Goal: Task Accomplishment & Management: Complete application form

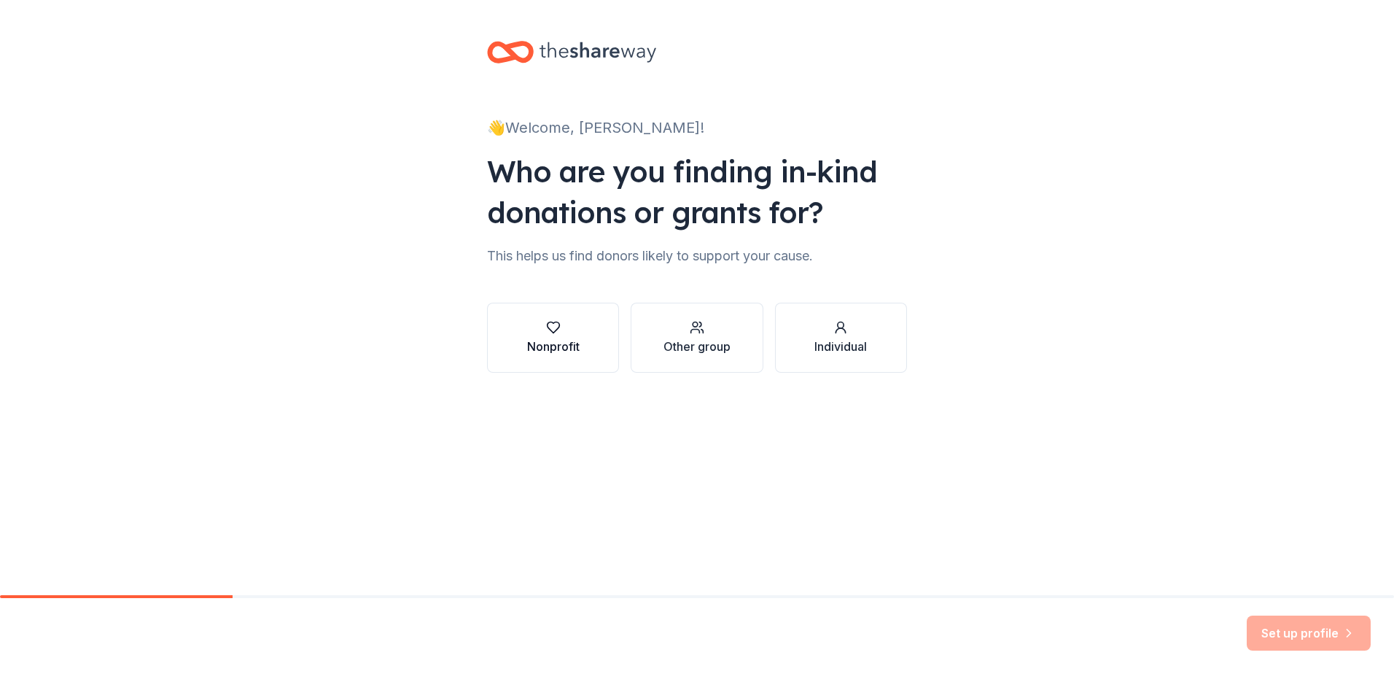
click at [545, 330] on div "button" at bounding box center [553, 327] width 52 height 15
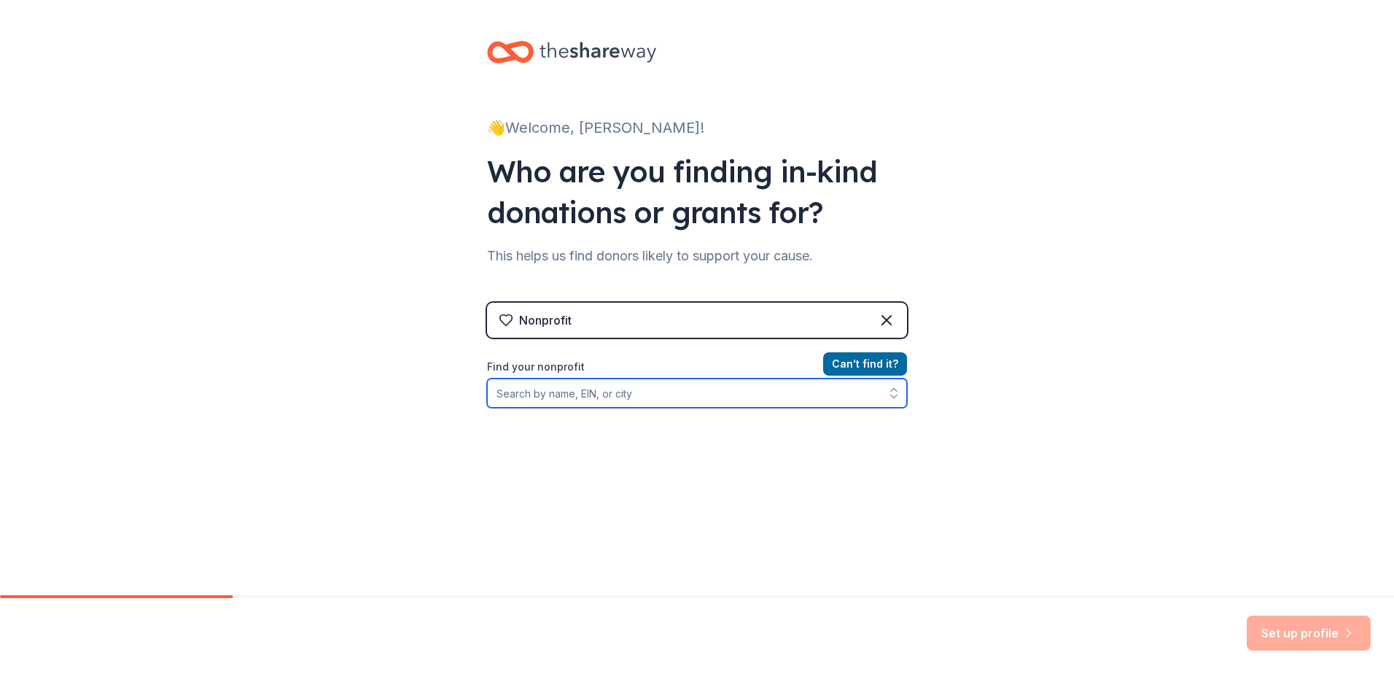
click at [660, 397] on input "Find your nonprofit" at bounding box center [697, 392] width 420 height 29
type input "G"
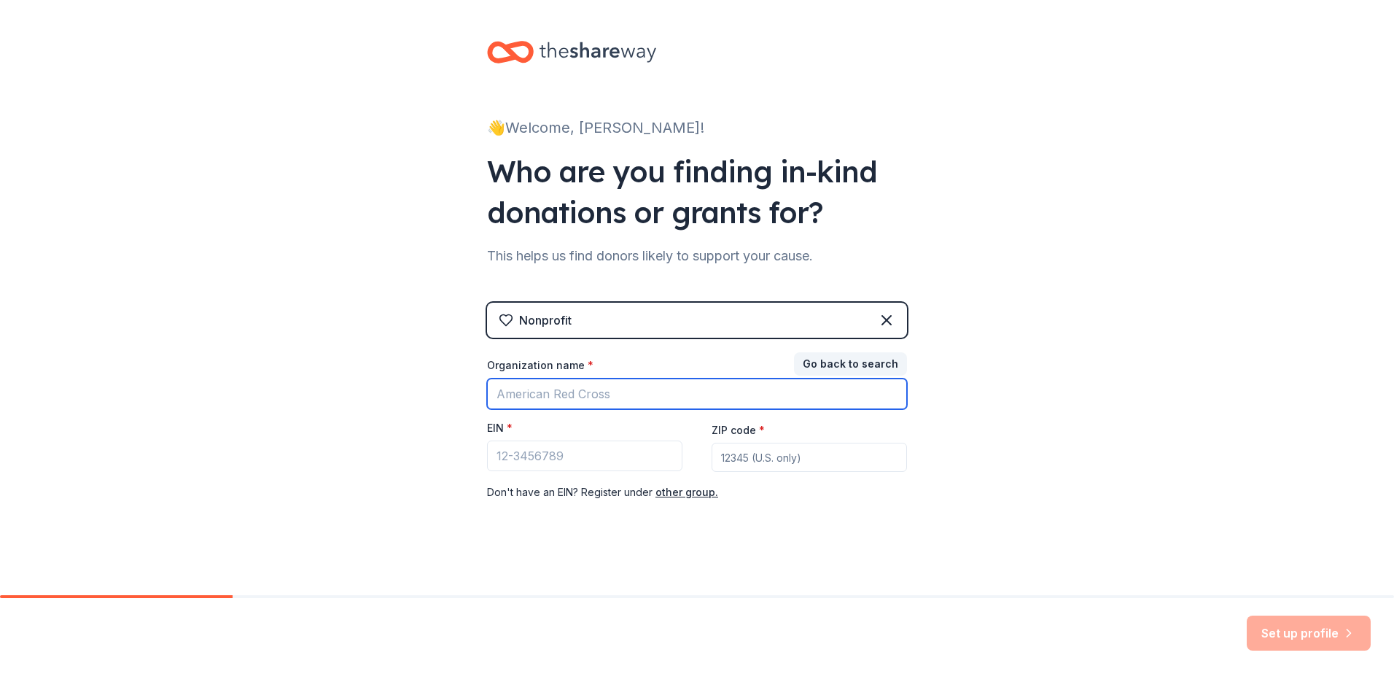
click at [627, 394] on input "Organization name *" at bounding box center [697, 393] width 420 height 31
type input "Stella and charles guttman community college foundation"
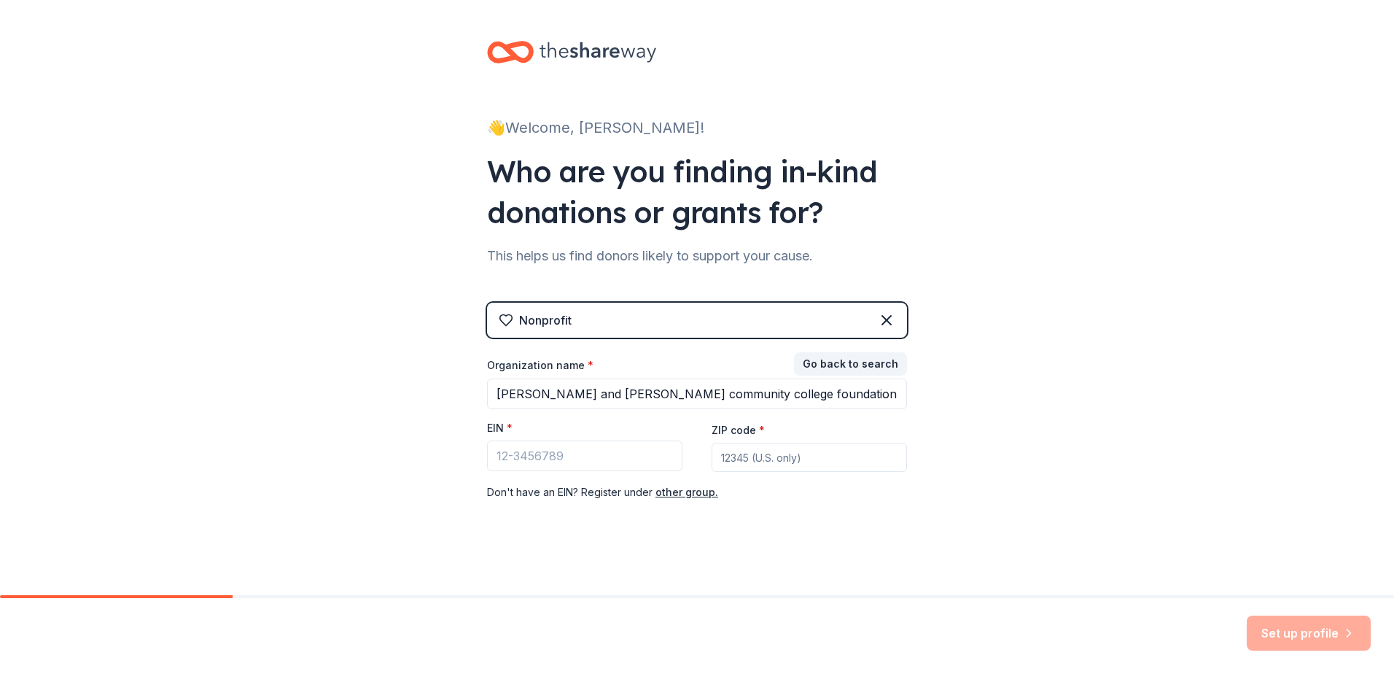
type input "10018"
click at [583, 459] on input "EIN *" at bounding box center [584, 455] width 195 height 31
click at [607, 460] on input "EIN *" at bounding box center [584, 455] width 195 height 31
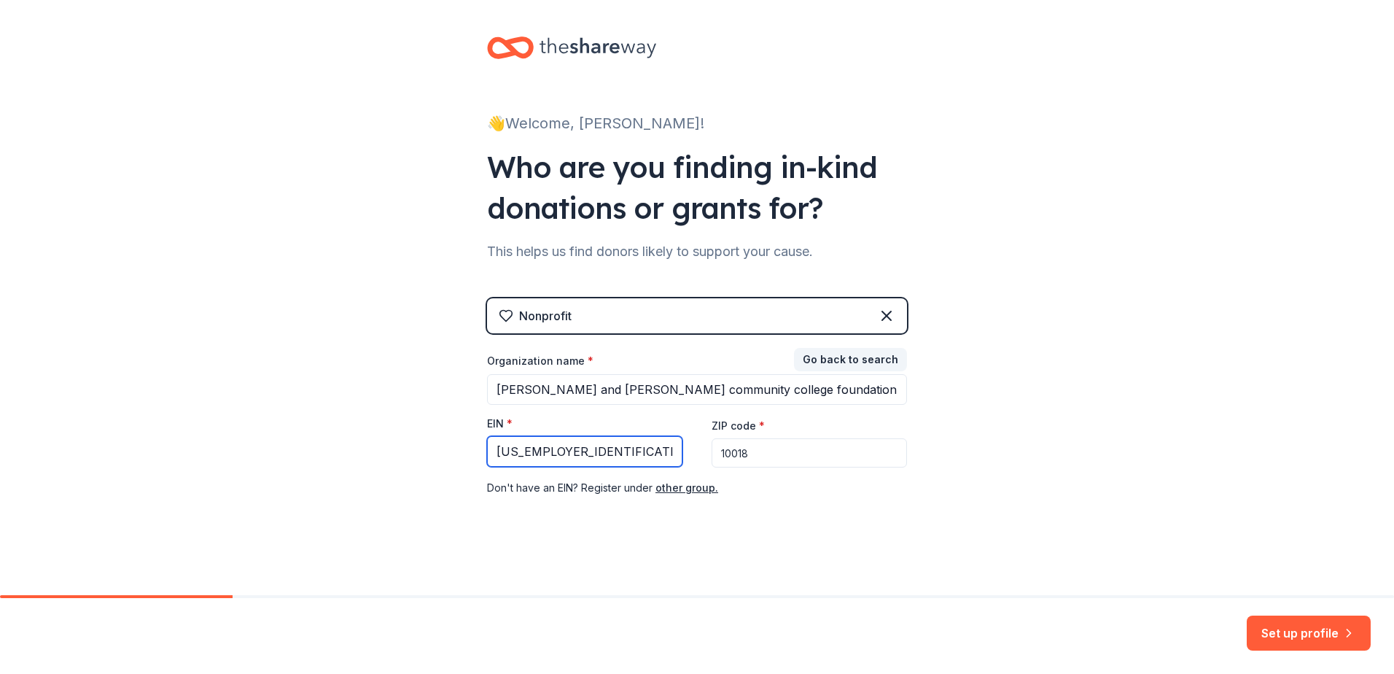
scroll to position [5, 0]
type input "47-1291998"
click at [1283, 634] on button "Set up profile" at bounding box center [1309, 632] width 124 height 35
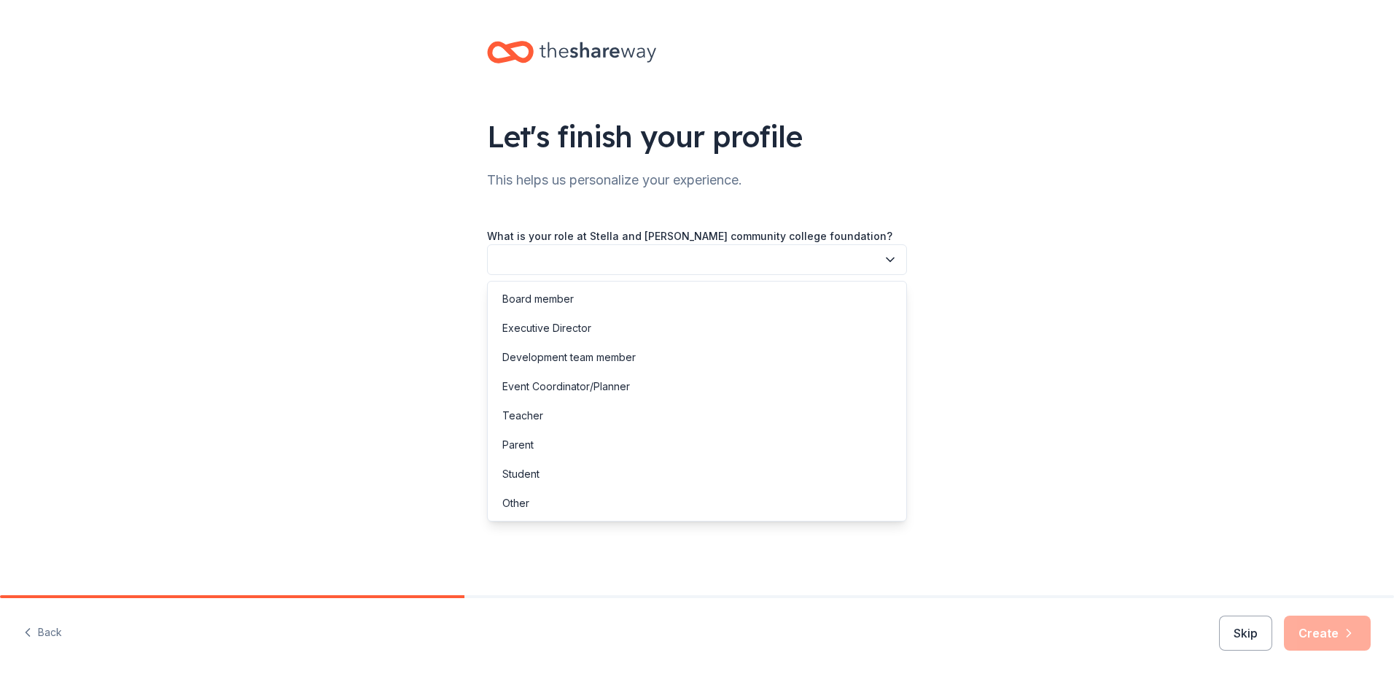
click at [706, 262] on button "button" at bounding box center [697, 259] width 420 height 31
click at [684, 331] on div "Executive Director" at bounding box center [697, 328] width 413 height 29
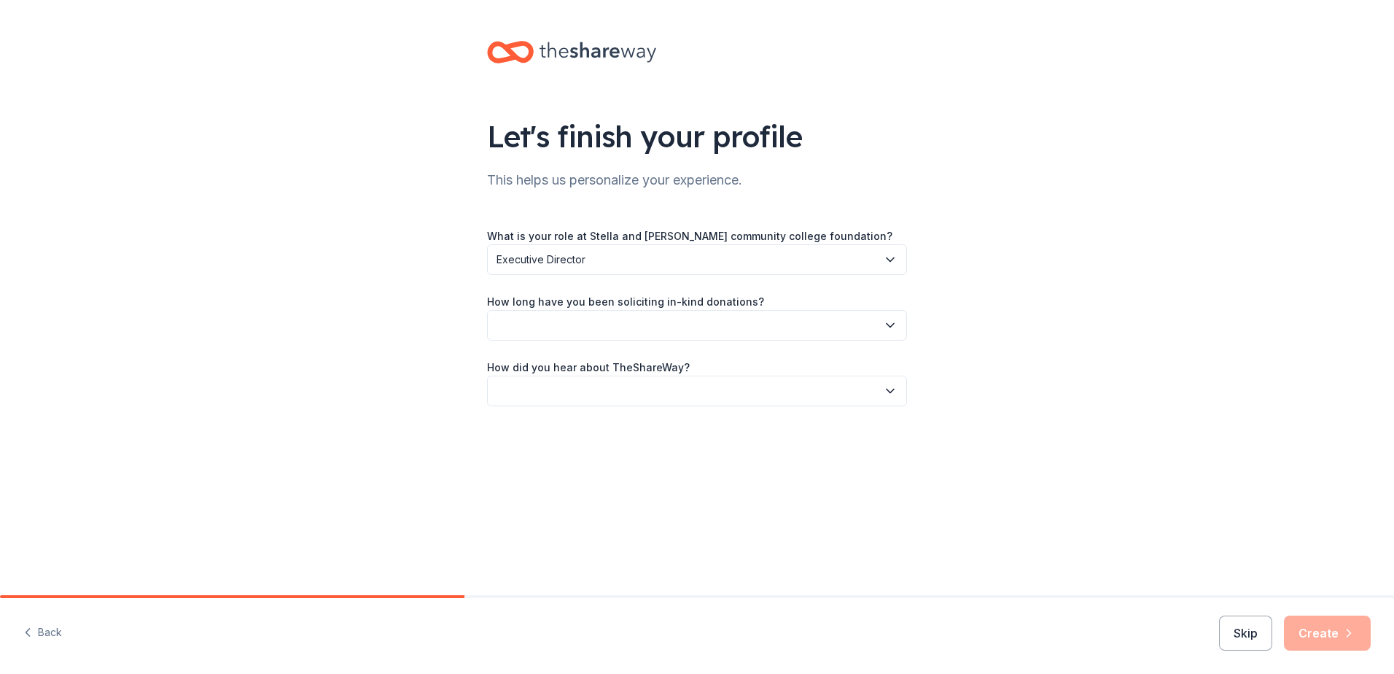
click at [682, 331] on button "button" at bounding box center [697, 325] width 420 height 31
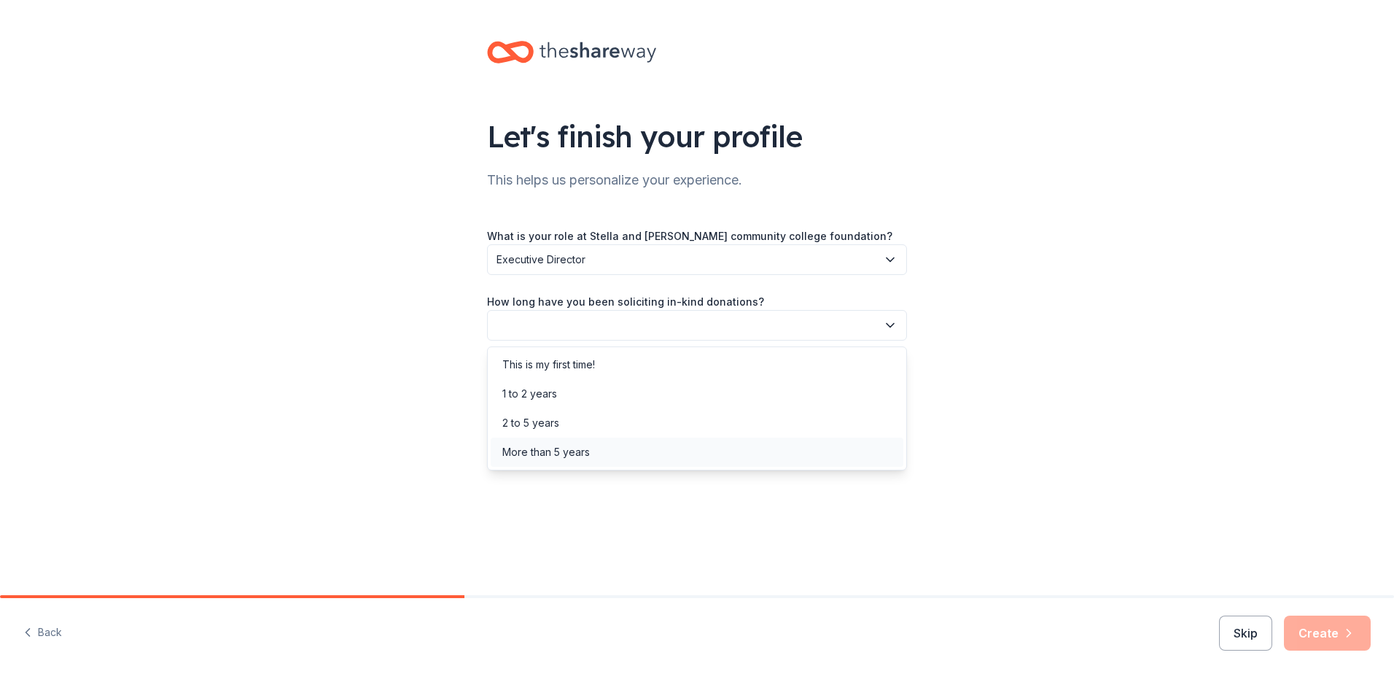
click at [664, 447] on div "More than 5 years" at bounding box center [697, 451] width 413 height 29
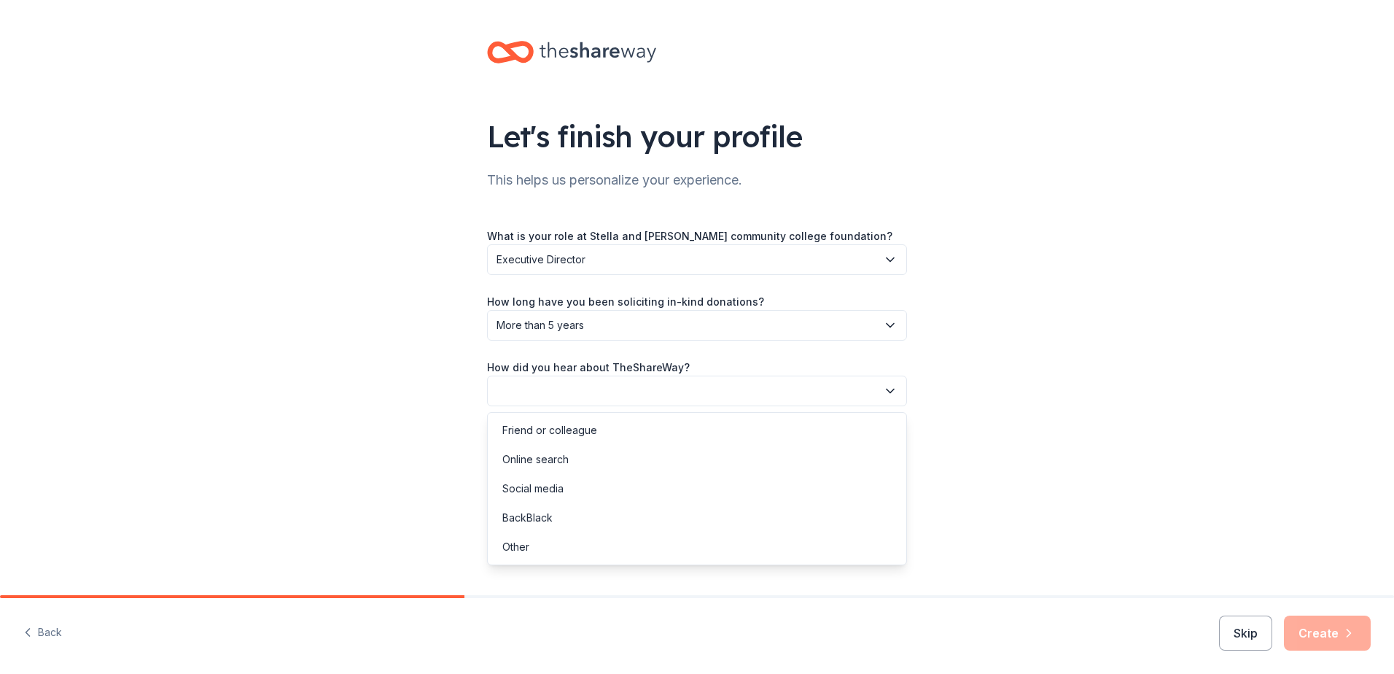
click at [688, 392] on button "button" at bounding box center [697, 391] width 420 height 31
click at [680, 430] on div "Friend or colleague" at bounding box center [697, 430] width 413 height 29
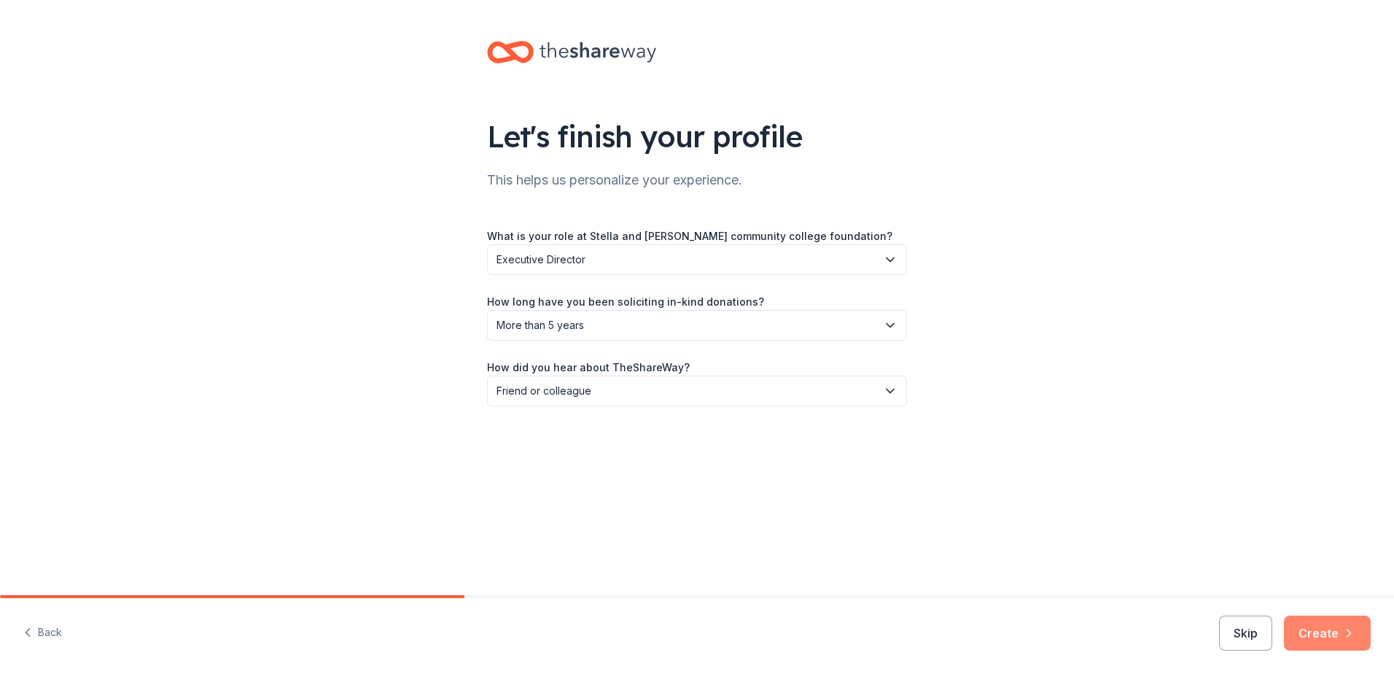
click at [1323, 634] on button "Create" at bounding box center [1327, 632] width 87 height 35
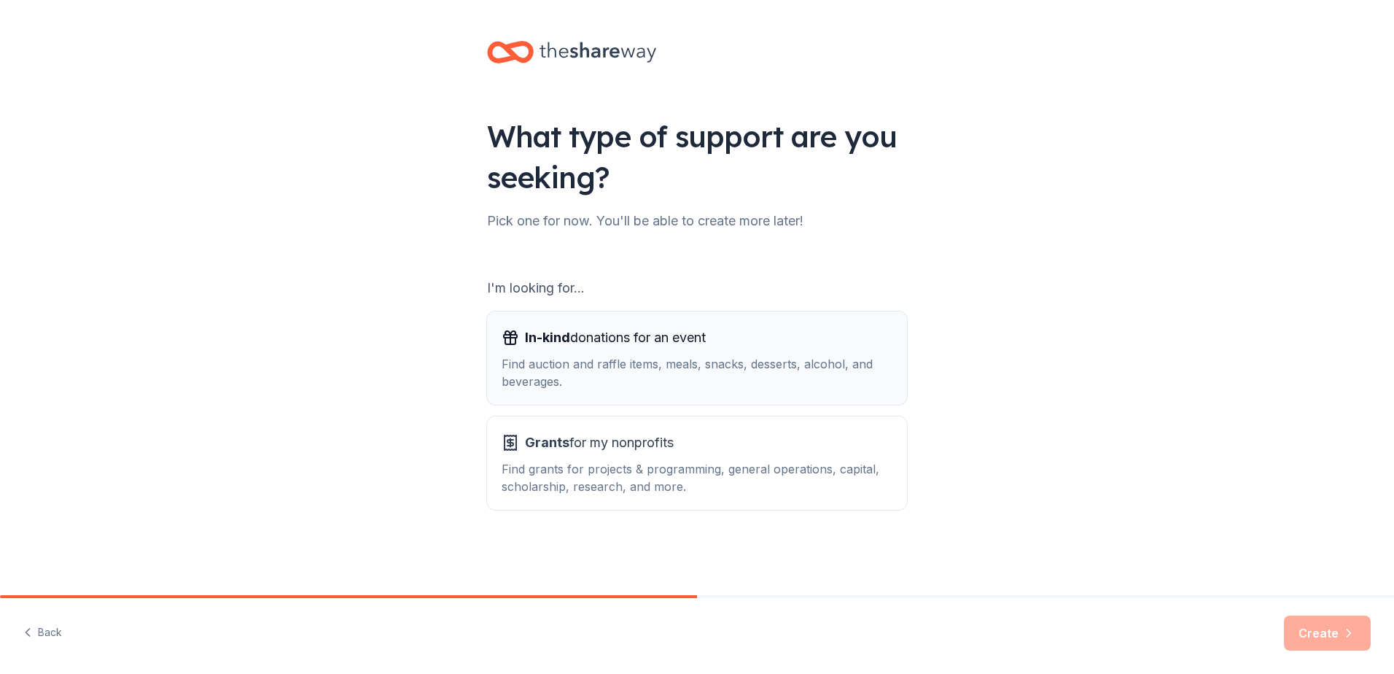
click at [670, 364] on div "Find auction and raffle items, meals, snacks, desserts, alcohol, and beverages." at bounding box center [697, 372] width 391 height 35
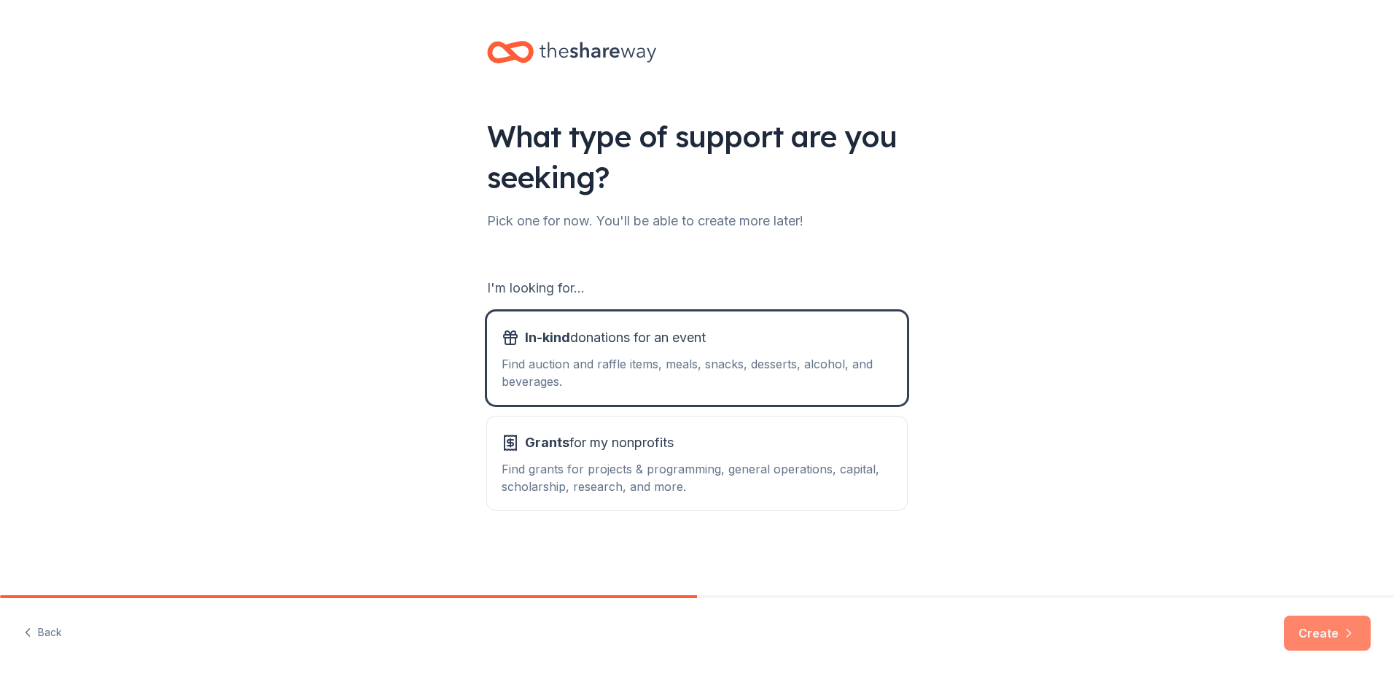
click at [1300, 647] on button "Create" at bounding box center [1327, 632] width 87 height 35
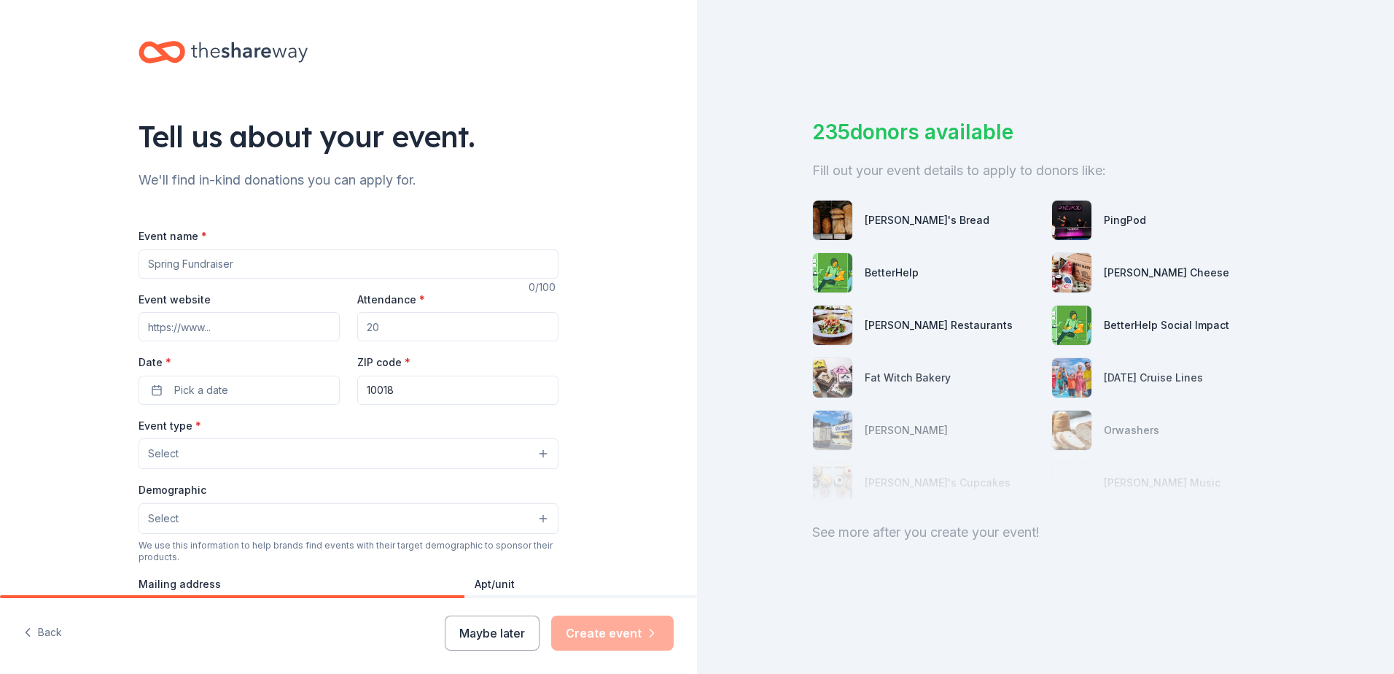
click at [359, 262] on input "Event name *" at bounding box center [349, 263] width 420 height 29
type input "[PERSON_NAME] 2025 Giving [DATE]"
click at [231, 324] on input "Event website" at bounding box center [239, 326] width 201 height 29
click at [249, 322] on input "Event website" at bounding box center [239, 326] width 201 height 29
paste input "https://guttman.cuny.edu/givingtuesday/"
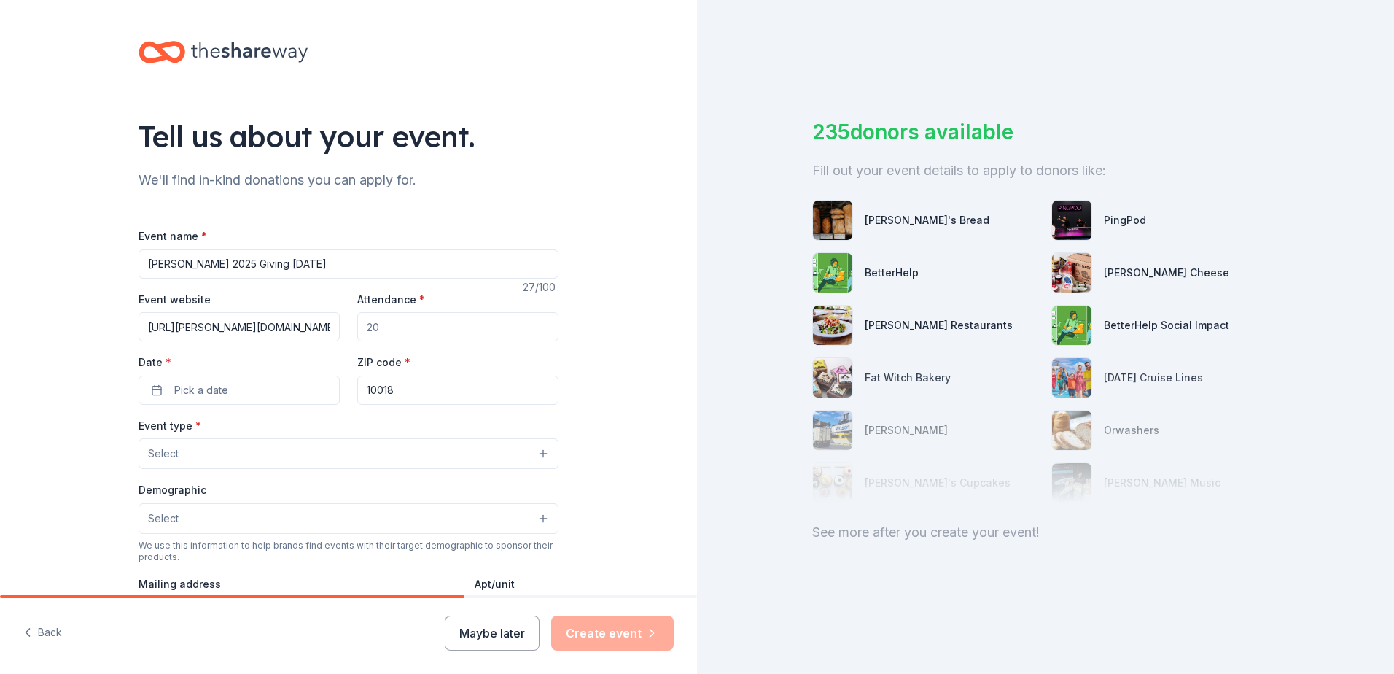
scroll to position [0, 13]
type input "https://guttman.cuny.edu/givingtuesday/"
click at [452, 332] on input "Attendance *" at bounding box center [457, 326] width 201 height 29
type input "1"
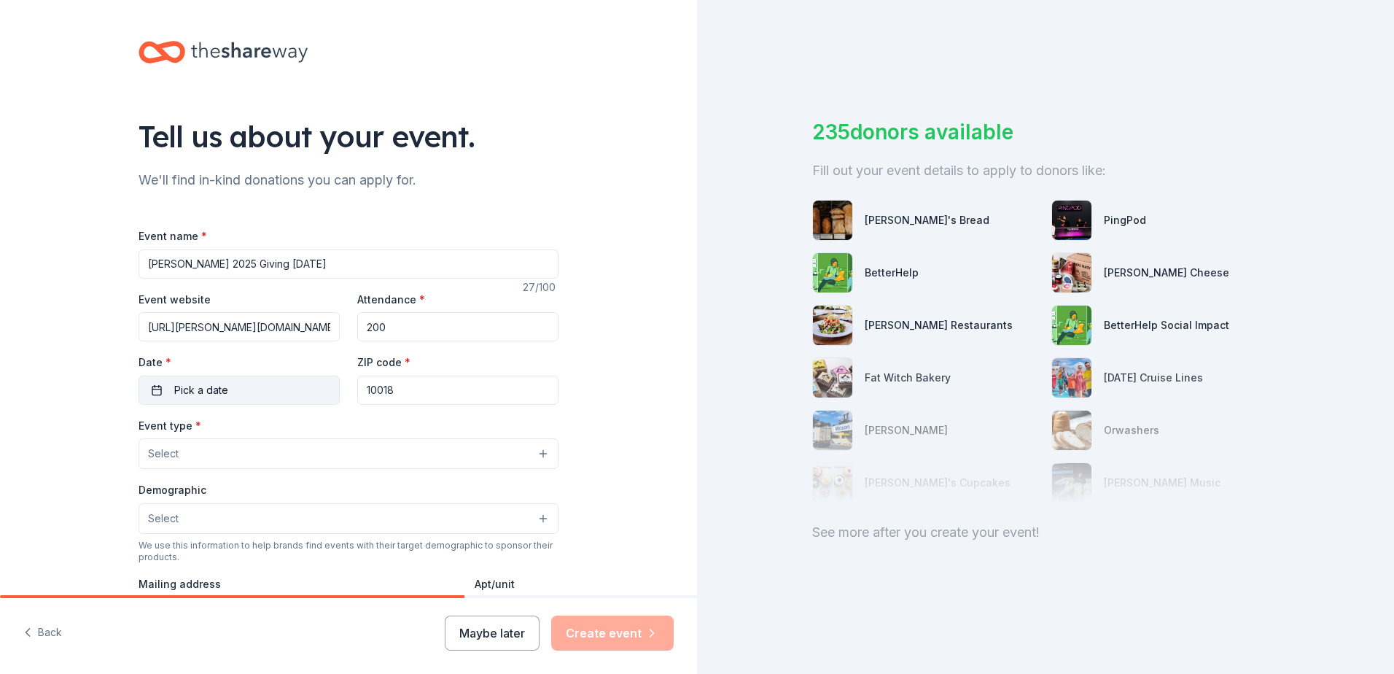
type input "200"
click at [245, 389] on button "Pick a date" at bounding box center [239, 390] width 201 height 29
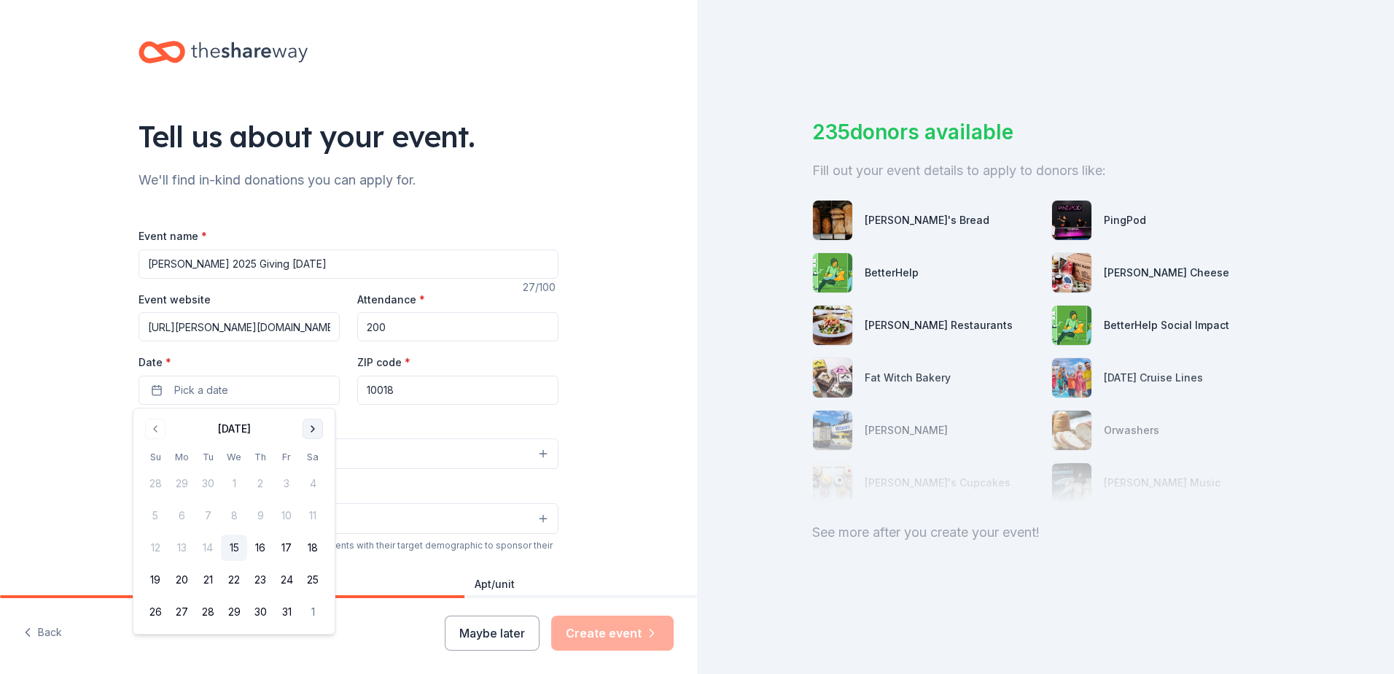
click at [311, 428] on button "Go to next month" at bounding box center [313, 429] width 20 height 20
click at [211, 484] on button "2" at bounding box center [208, 483] width 26 height 26
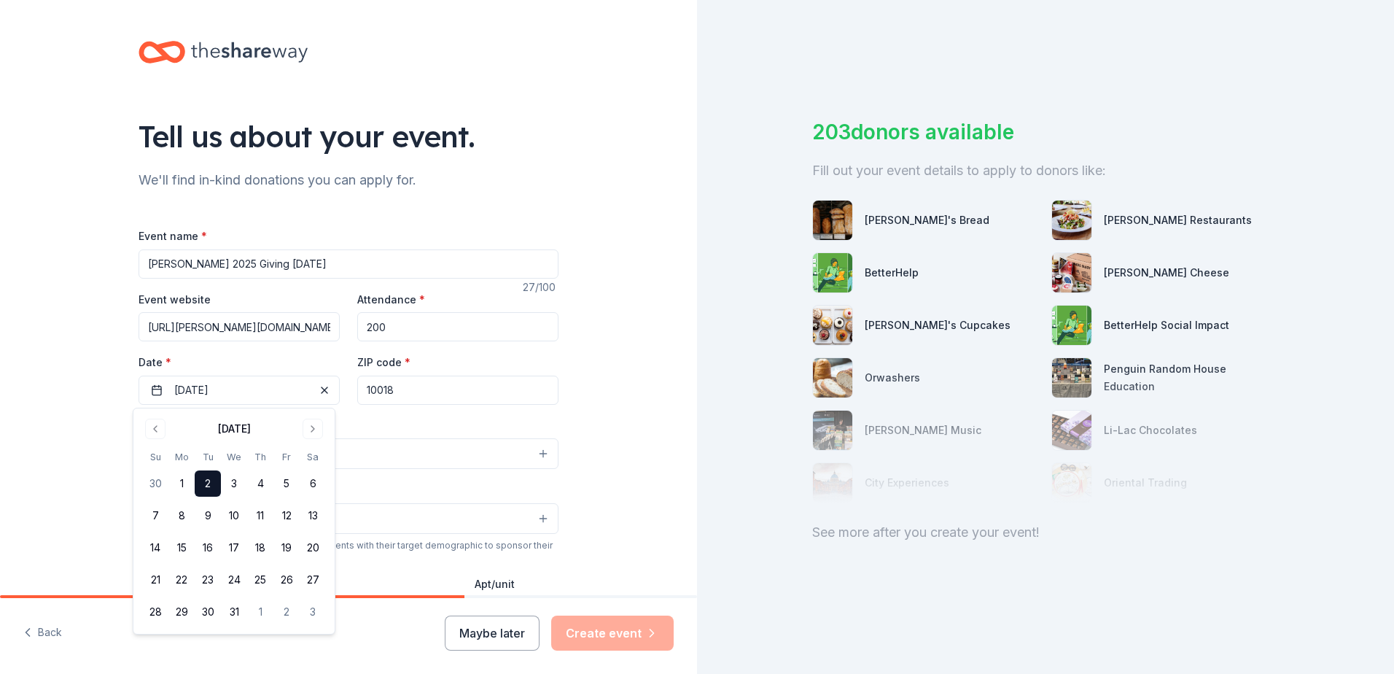
click at [50, 410] on div "Tell us about your event. We'll find in-kind donations you can apply for. Event…" at bounding box center [348, 485] width 697 height 971
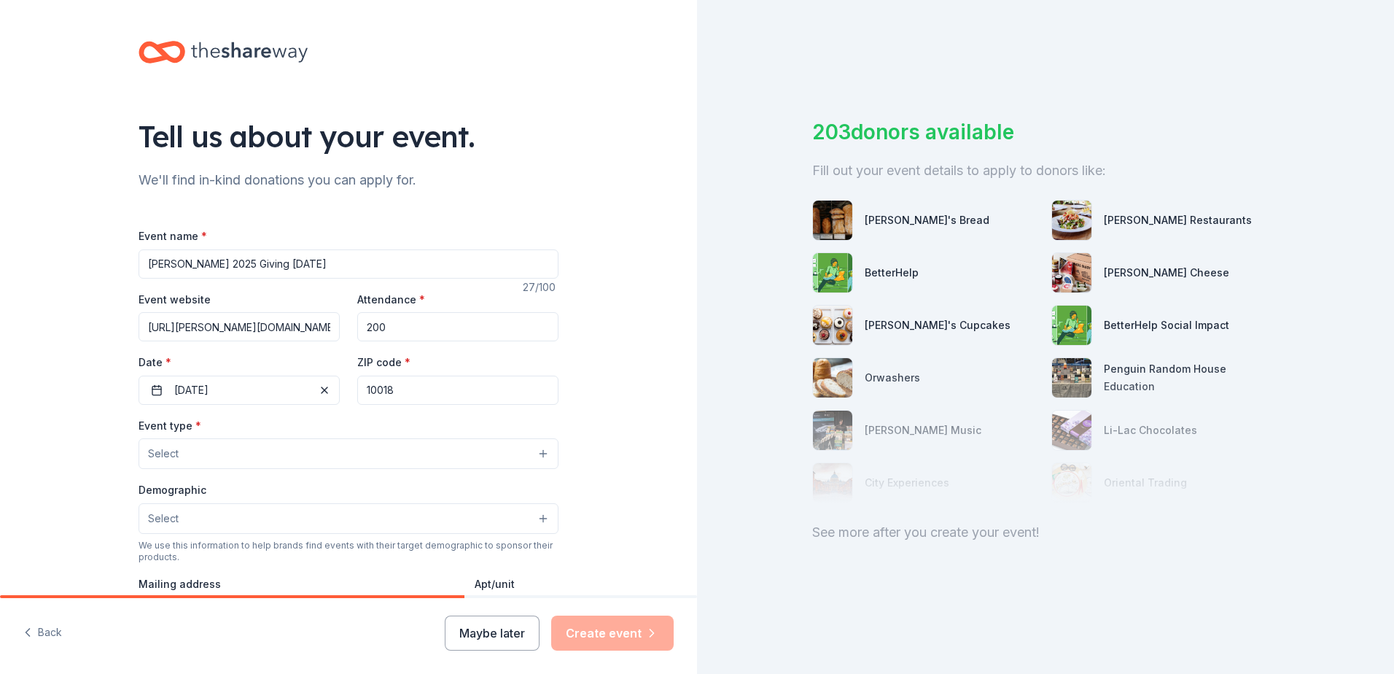
click at [213, 455] on button "Select" at bounding box center [349, 453] width 420 height 31
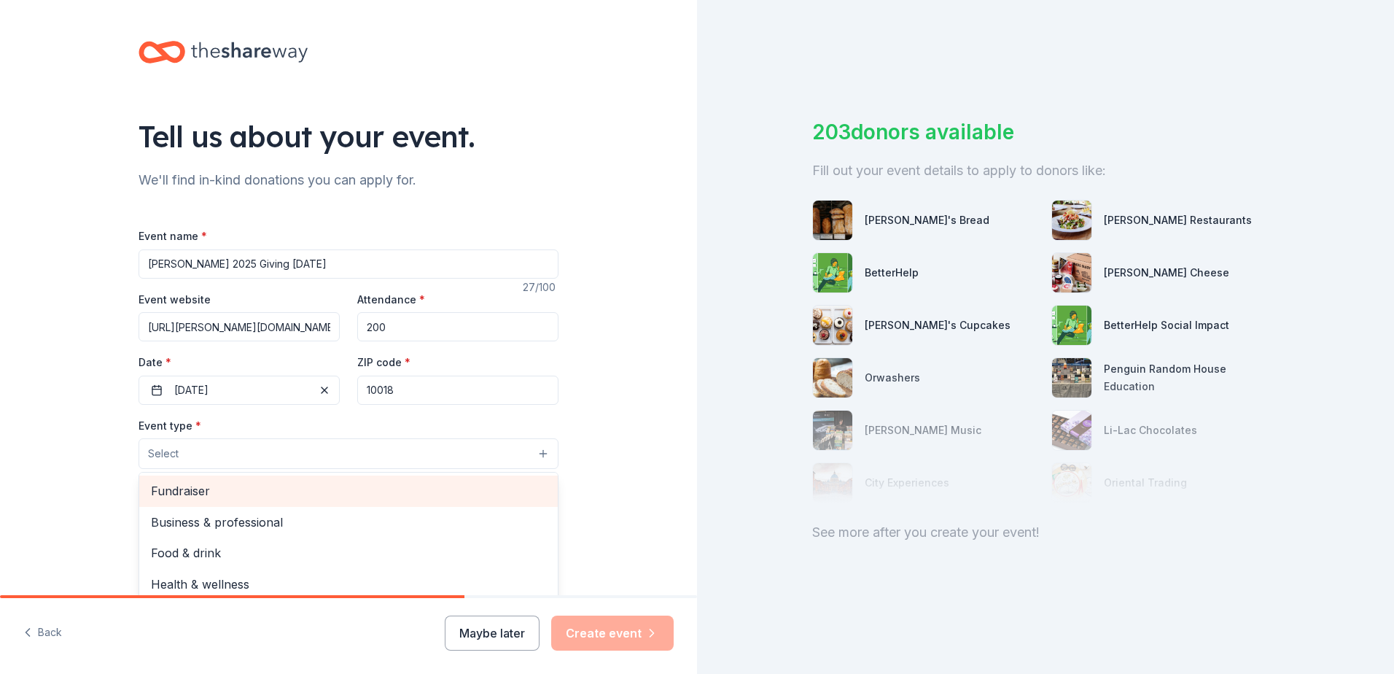
click at [203, 495] on span "Fundraiser" at bounding box center [348, 490] width 395 height 19
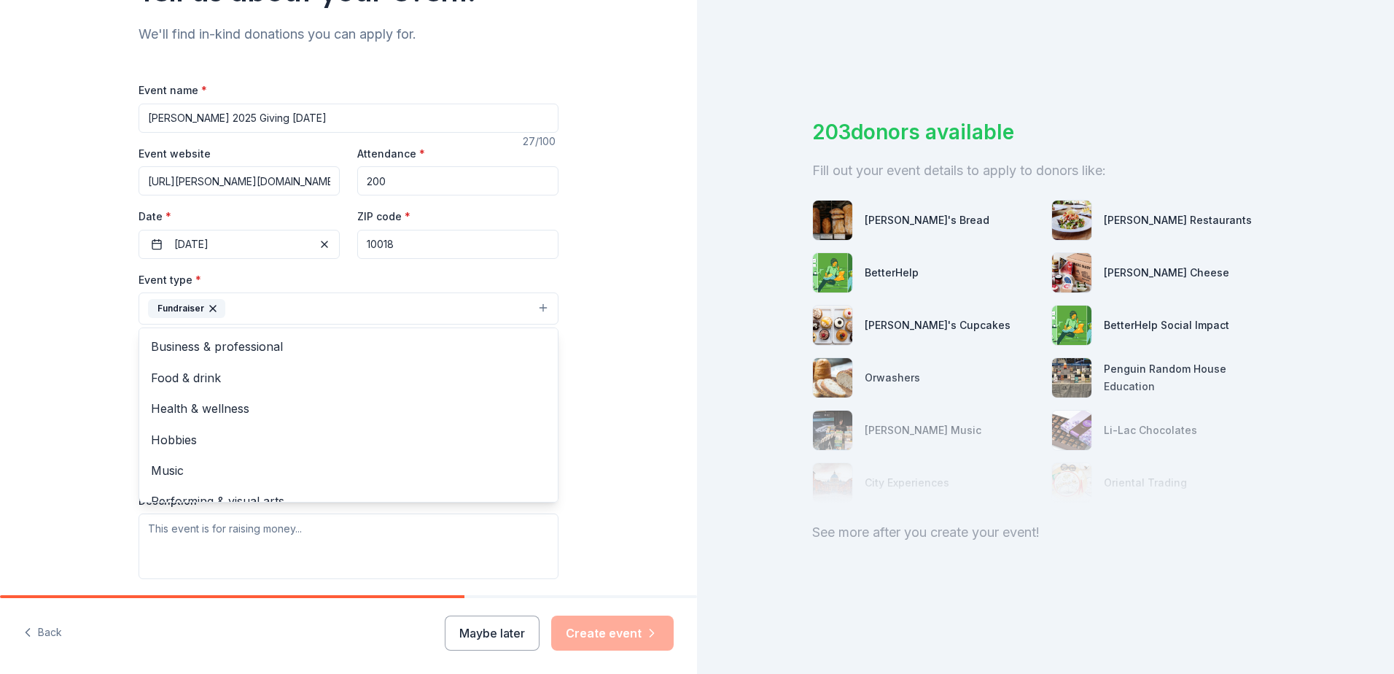
click at [37, 411] on div "Tell us about your event. We'll find in-kind donations you can apply for. Event…" at bounding box center [348, 340] width 697 height 972
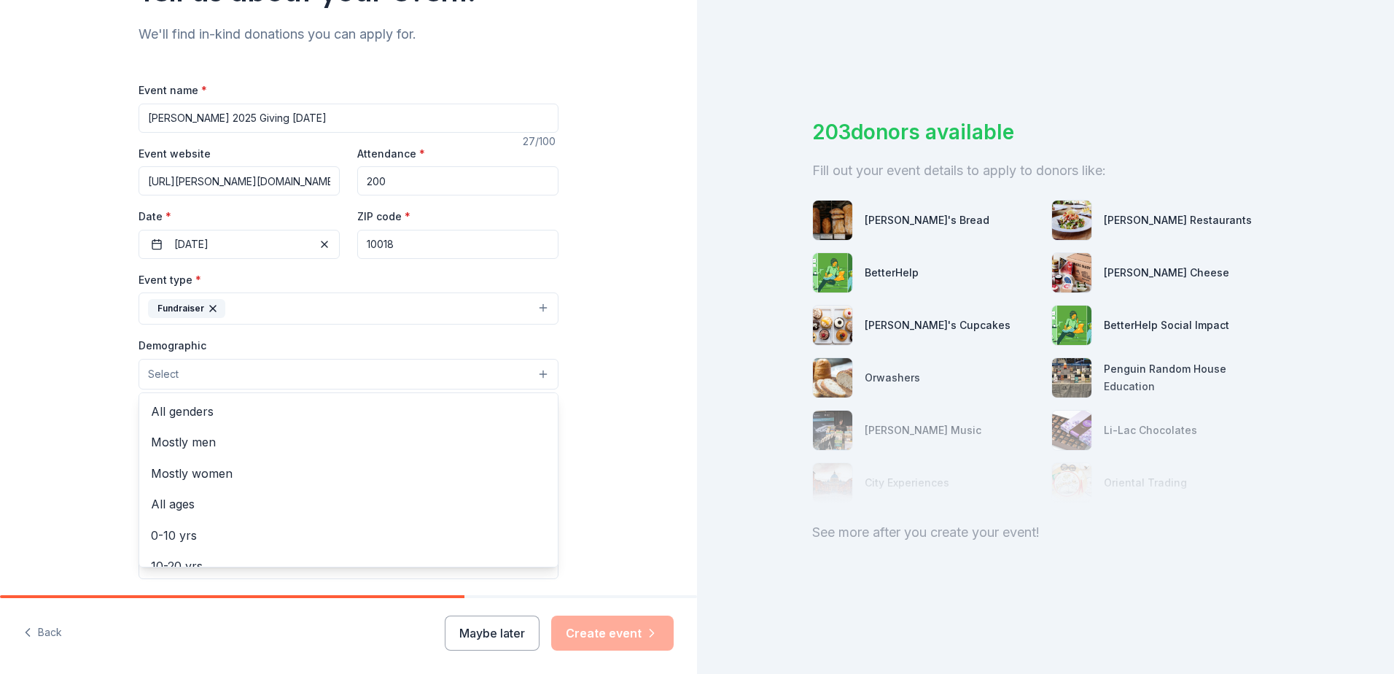
click at [262, 367] on button "Select" at bounding box center [349, 374] width 420 height 31
click at [271, 412] on span "All genders" at bounding box center [348, 411] width 395 height 19
click at [211, 377] on icon "button" at bounding box center [217, 375] width 12 height 12
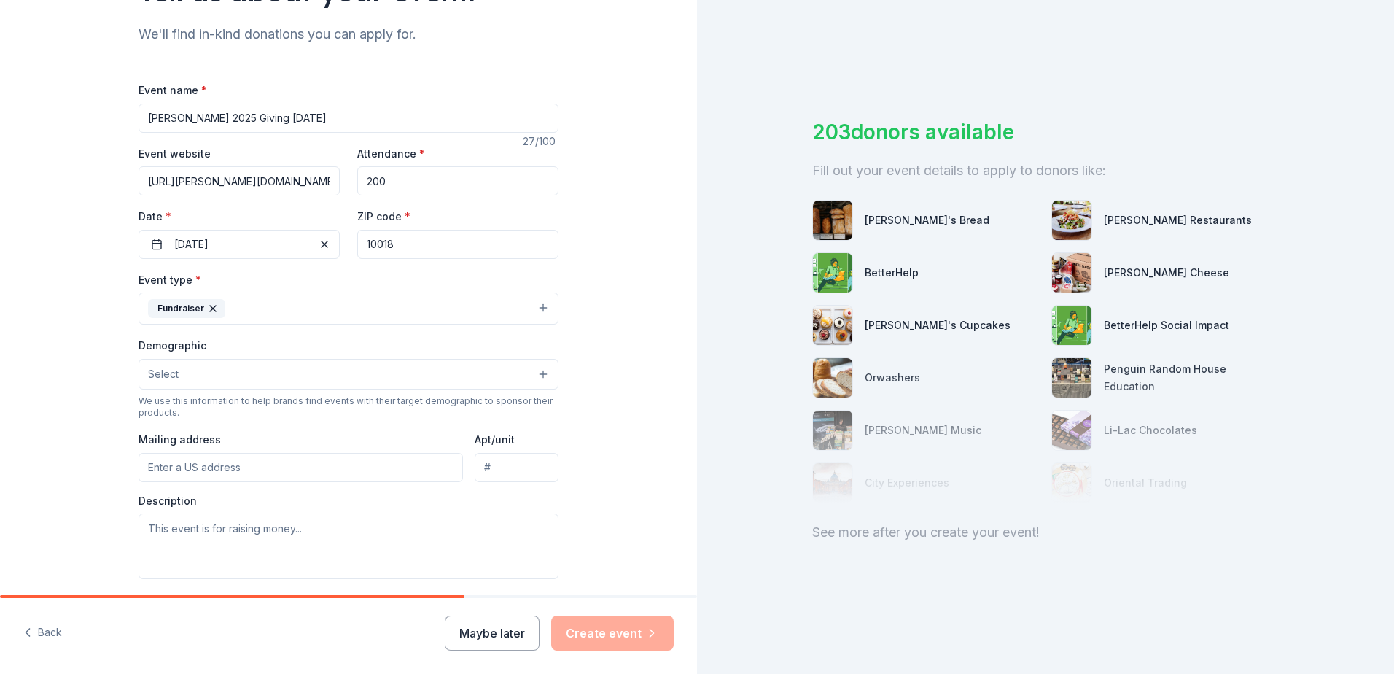
click at [195, 466] on input "Mailing address" at bounding box center [301, 467] width 324 height 29
type input "50 West 40th Street"
type input "7th Floor"
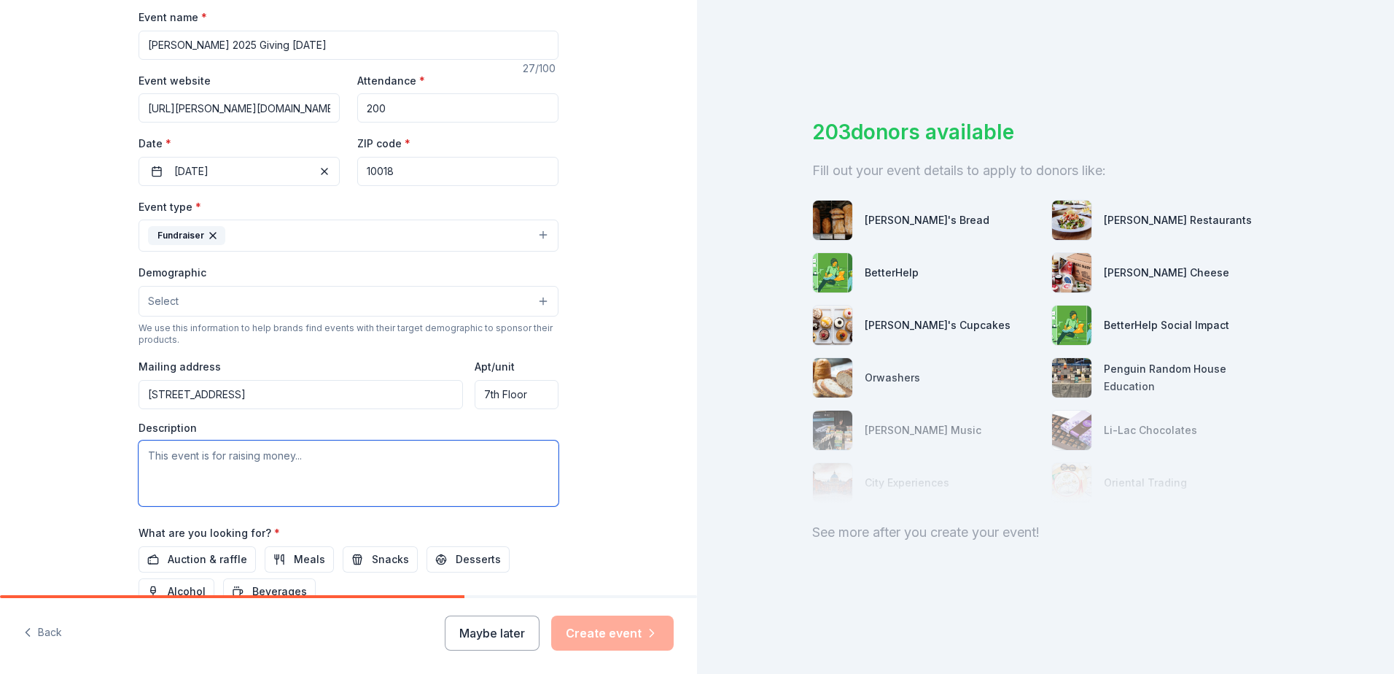
click at [169, 463] on textarea at bounding box center [349, 473] width 420 height 66
click at [228, 460] on textarea at bounding box center [349, 473] width 420 height 66
paste textarea "Small College. Big Impact Guttman Community College, part of CUNY, is dedicated…"
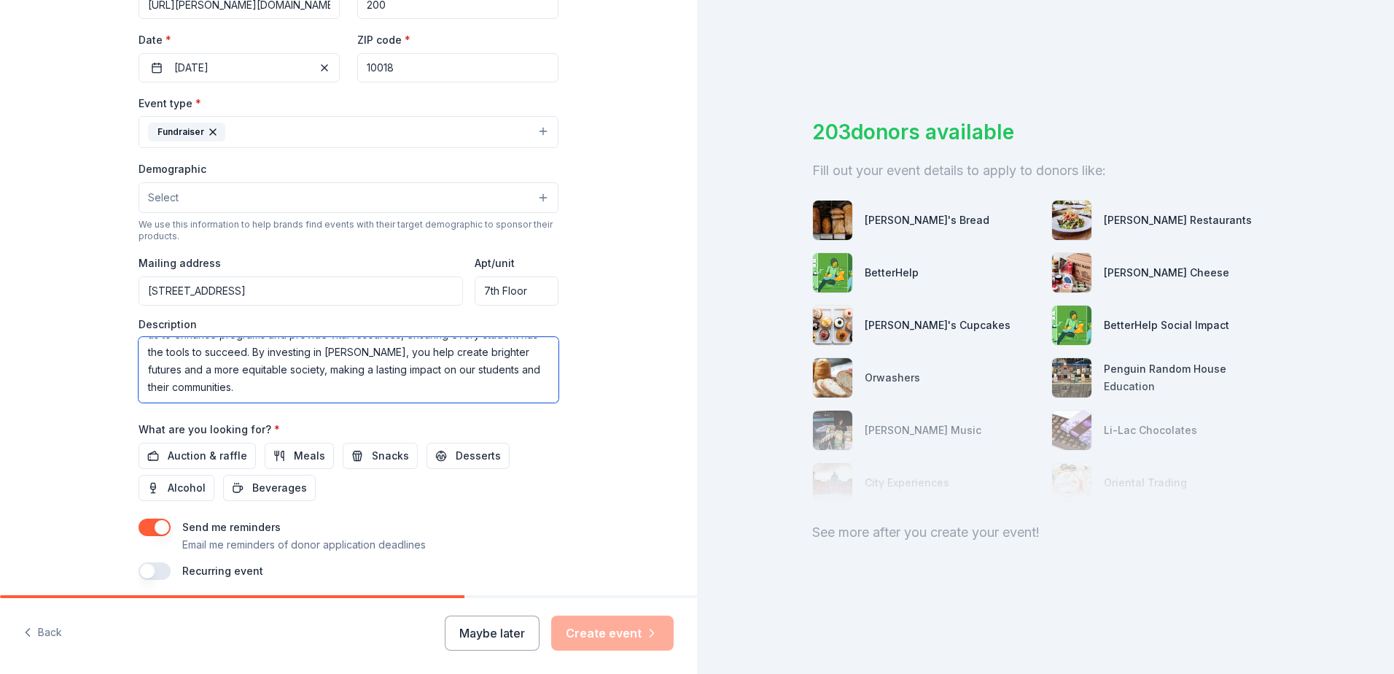
scroll to position [365, 0]
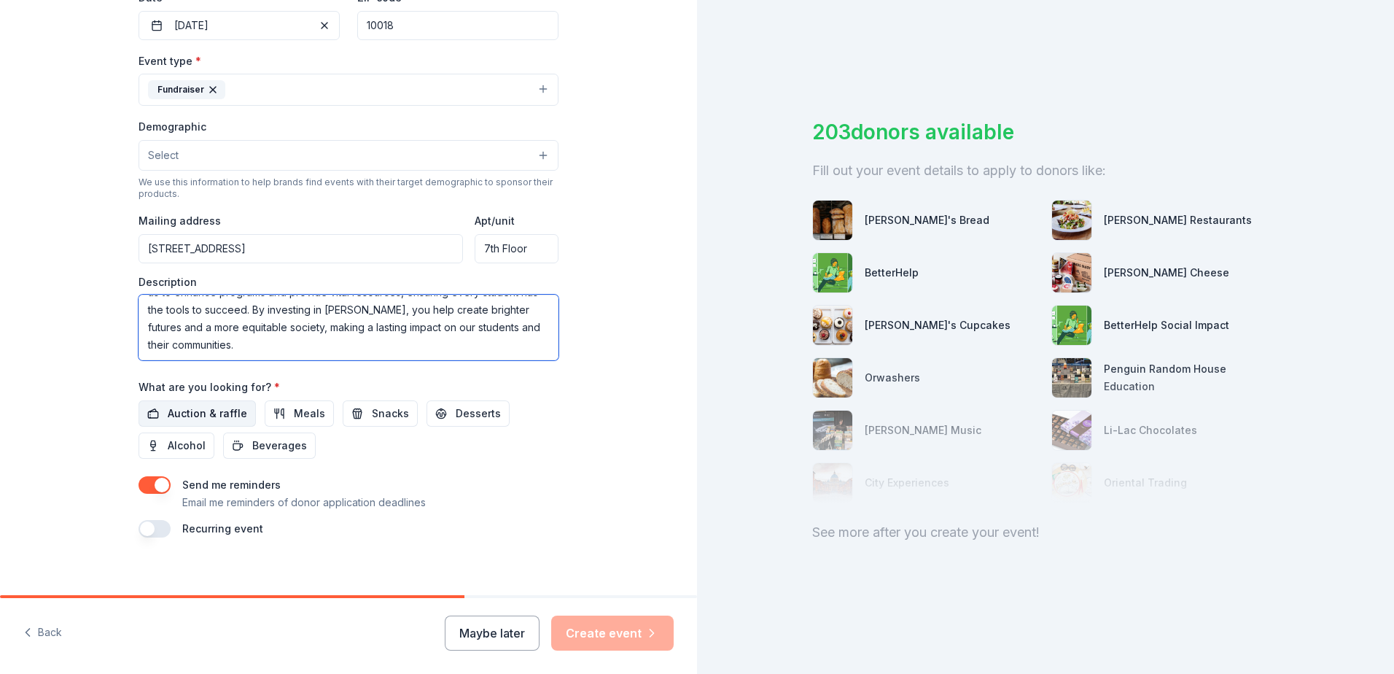
type textarea "Small College. Big Impact Guttman Community College, part of CUNY, is dedicated…"
click at [179, 411] on span "Auction & raffle" at bounding box center [207, 413] width 79 height 17
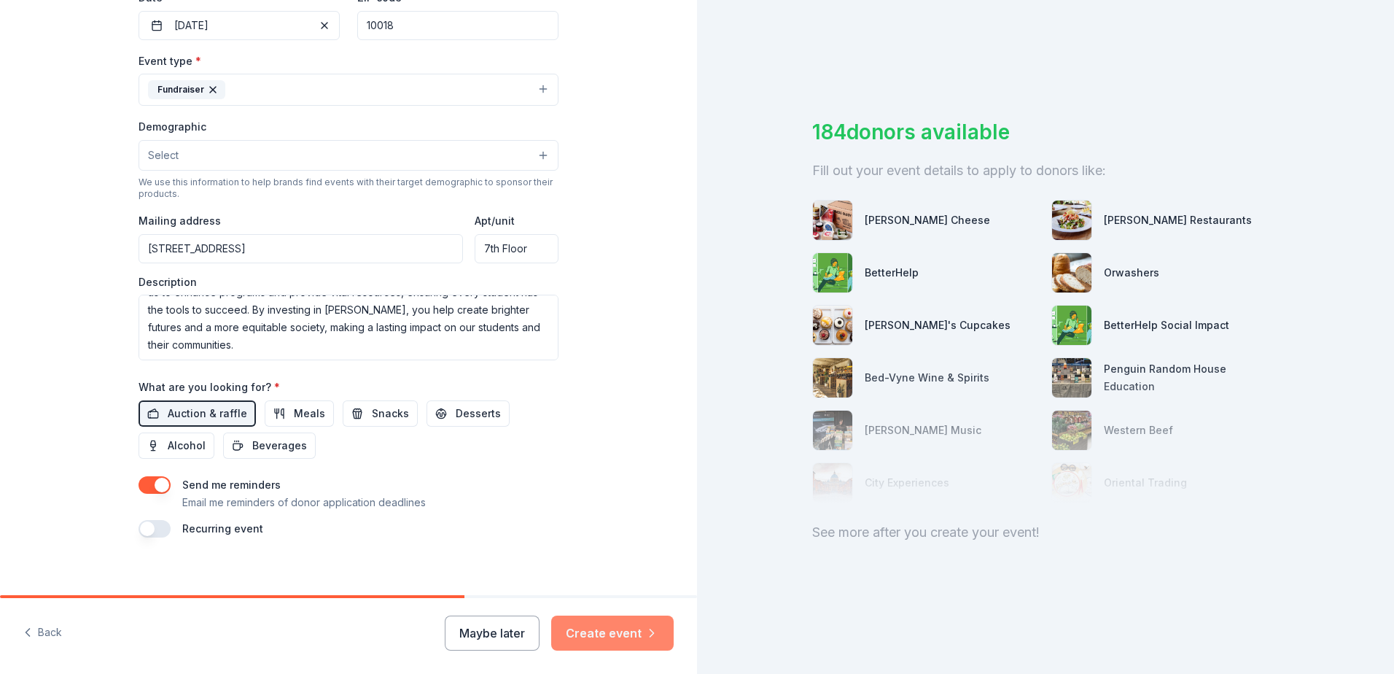
click at [611, 630] on button "Create event" at bounding box center [612, 632] width 122 height 35
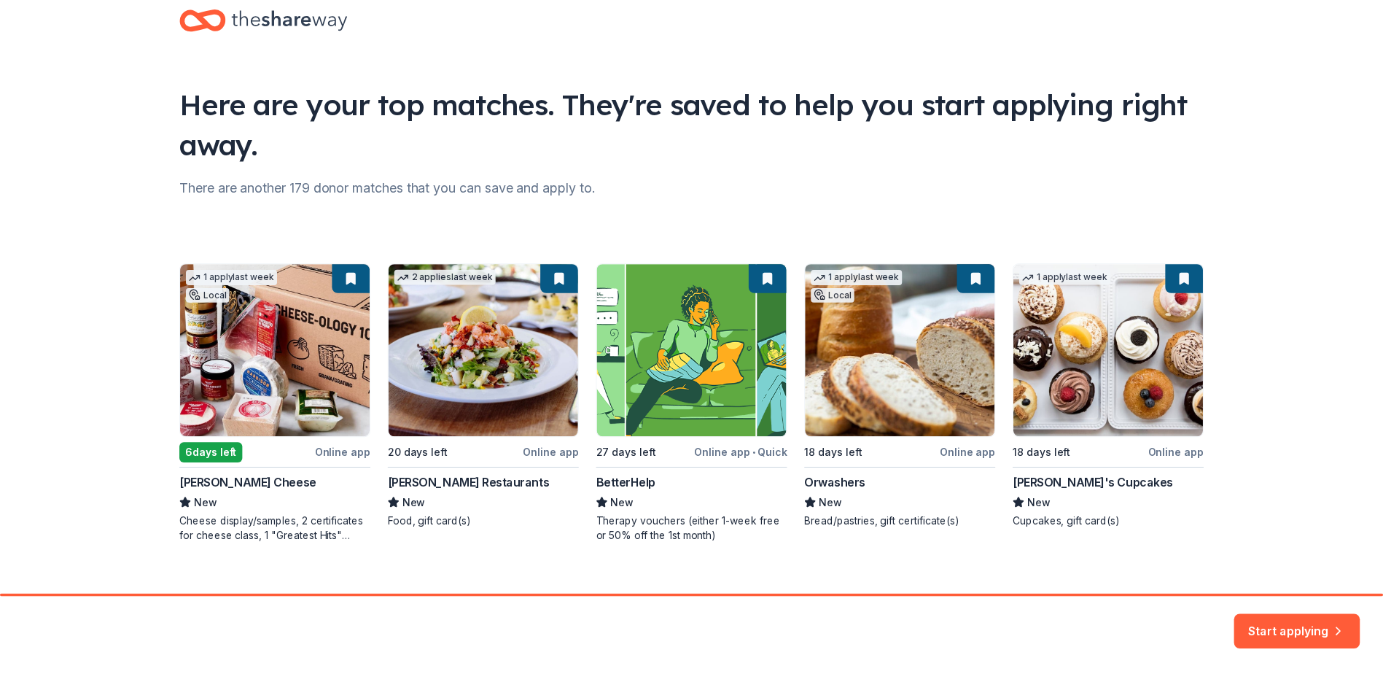
scroll to position [53, 0]
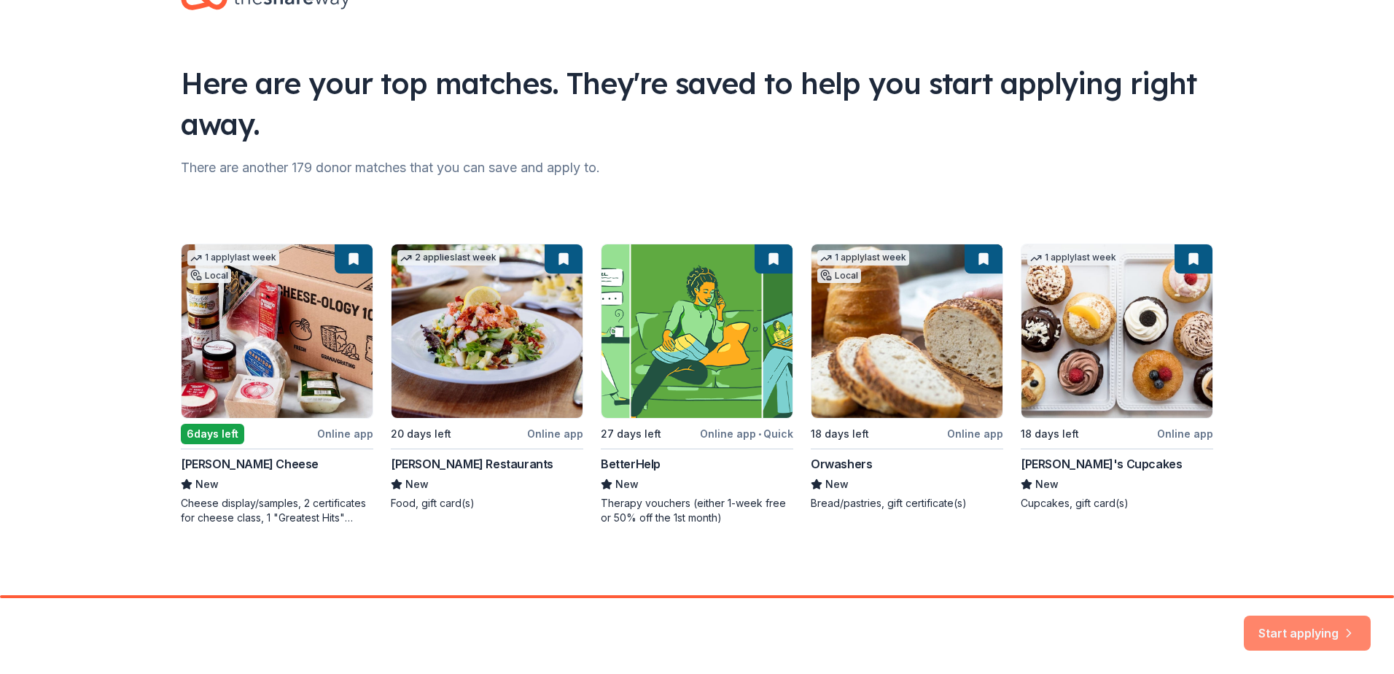
click at [1312, 626] on button "Start applying" at bounding box center [1307, 624] width 127 height 35
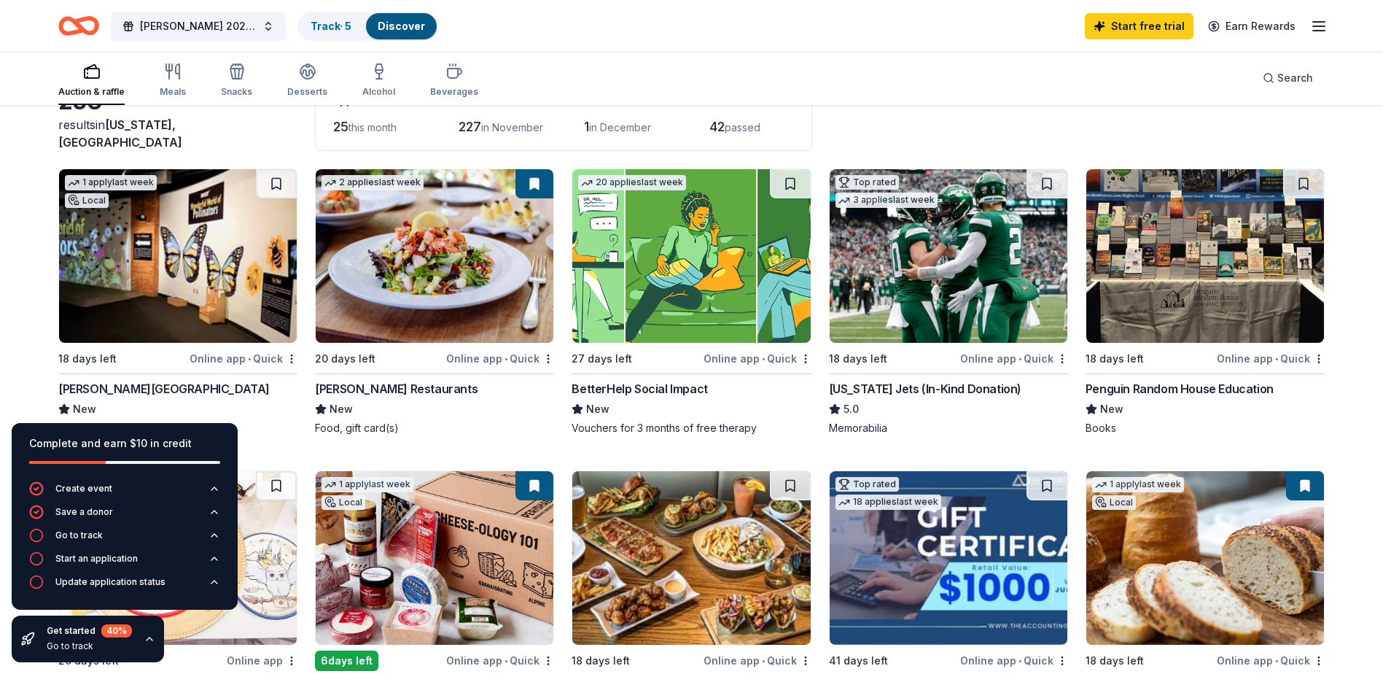
scroll to position [146, 0]
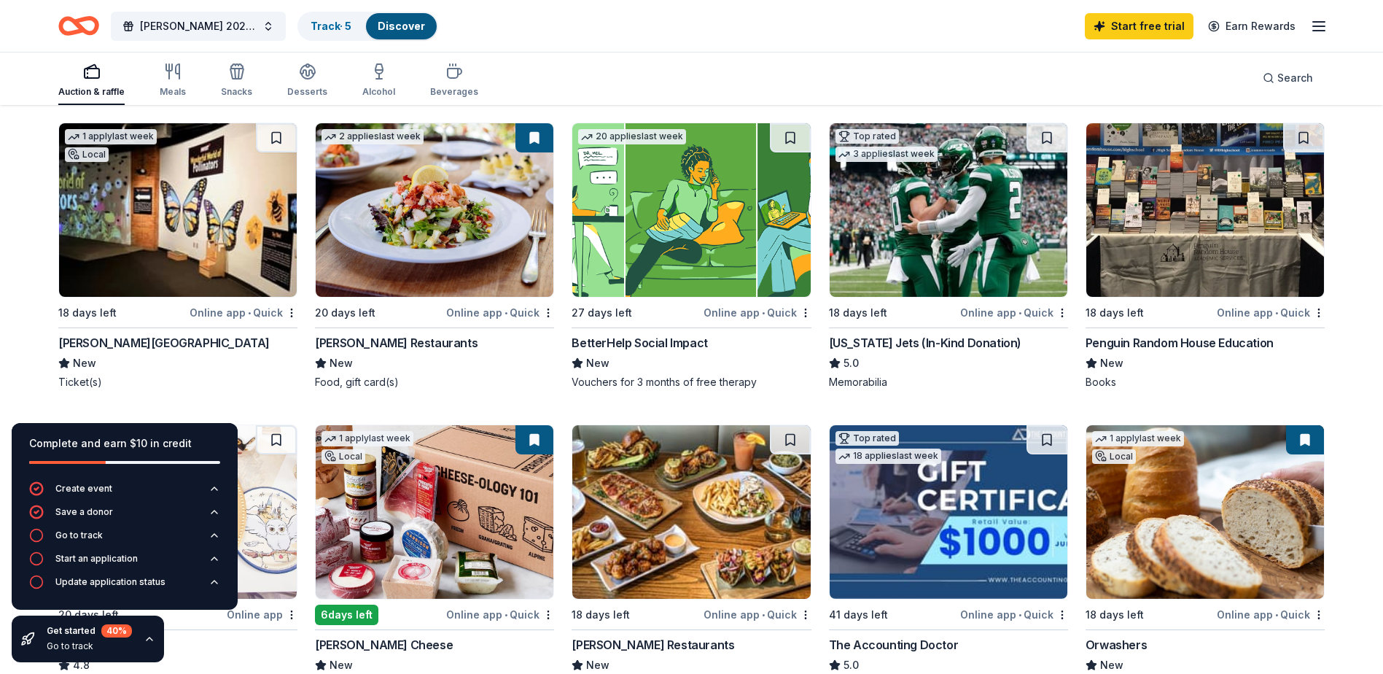
click at [457, 240] on img at bounding box center [435, 210] width 238 height 174
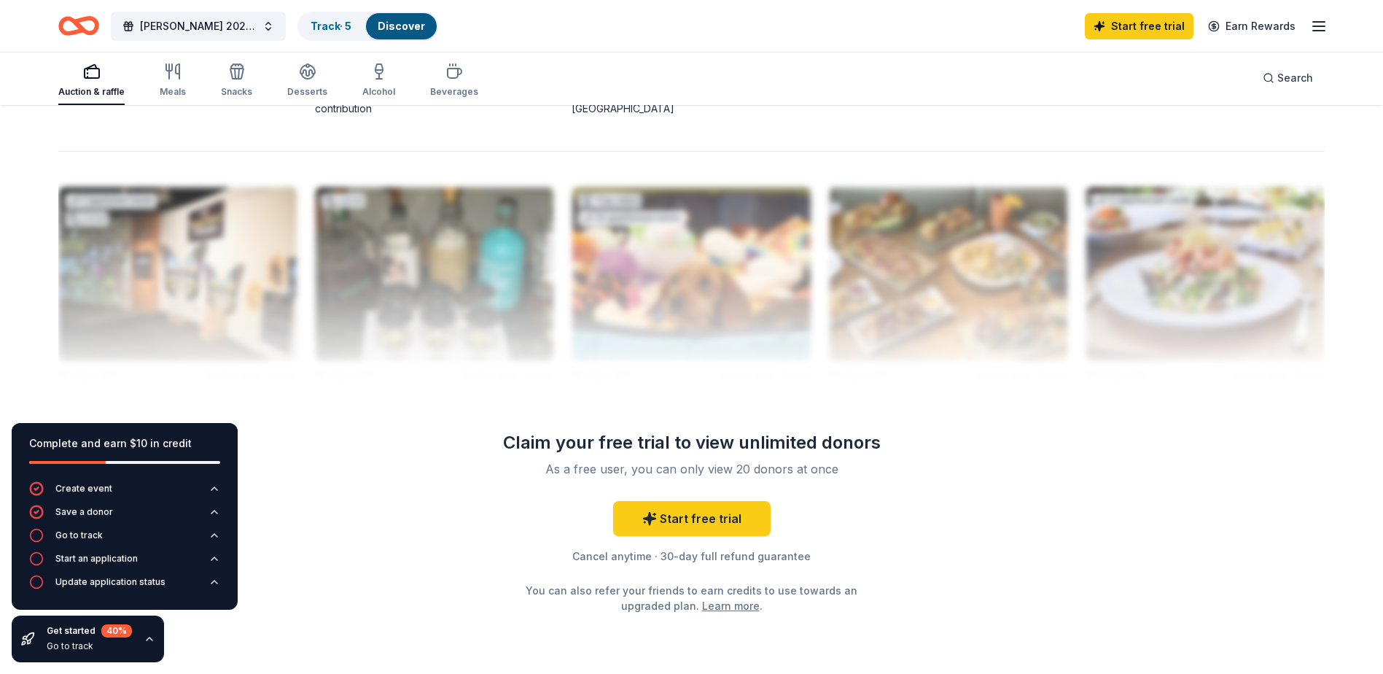
scroll to position [1385, 0]
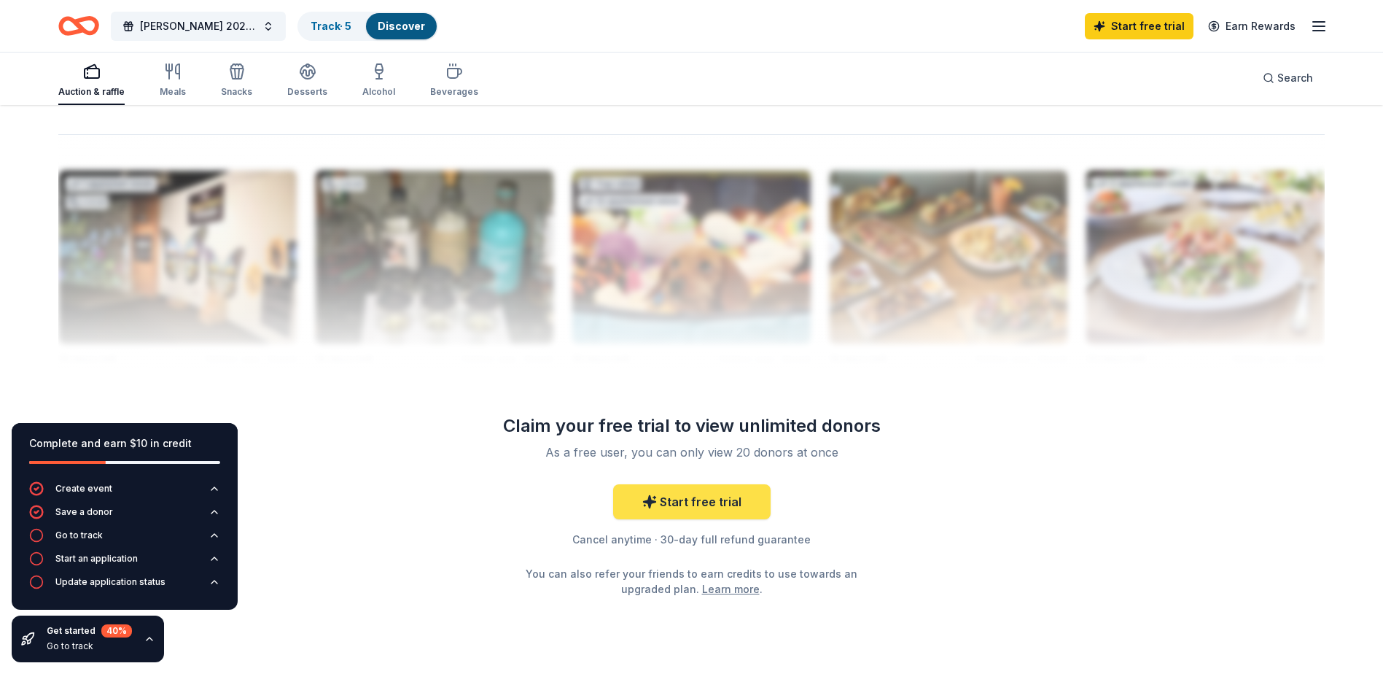
click at [657, 499] on icon at bounding box center [649, 501] width 15 height 15
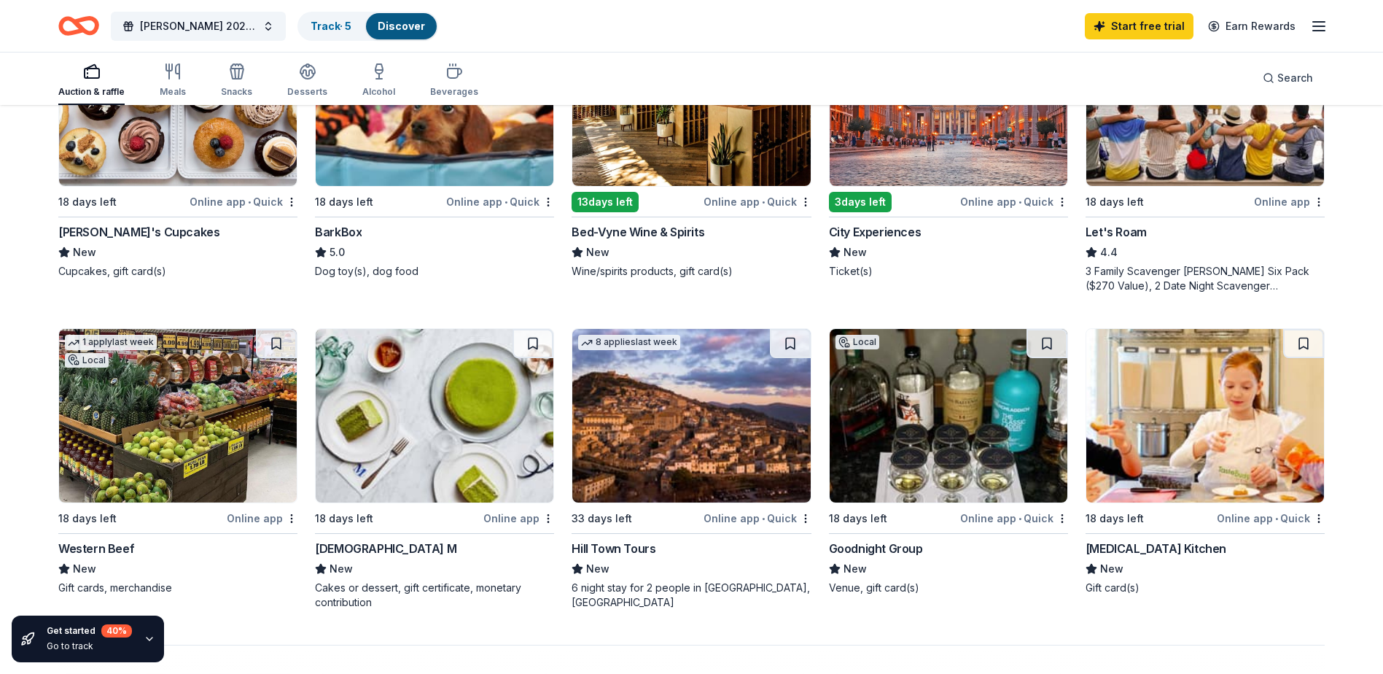
scroll to position [948, 0]
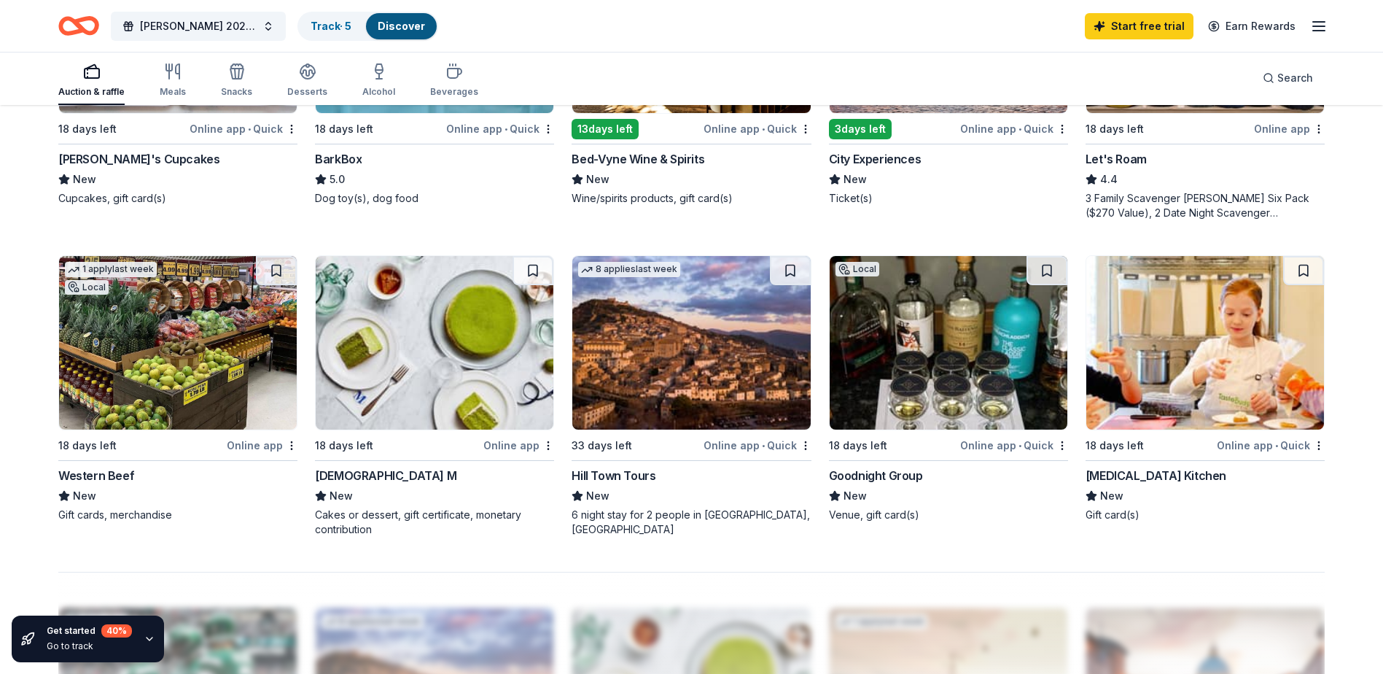
click at [202, 363] on img at bounding box center [178, 343] width 238 height 174
click at [378, 342] on img at bounding box center [435, 343] width 238 height 174
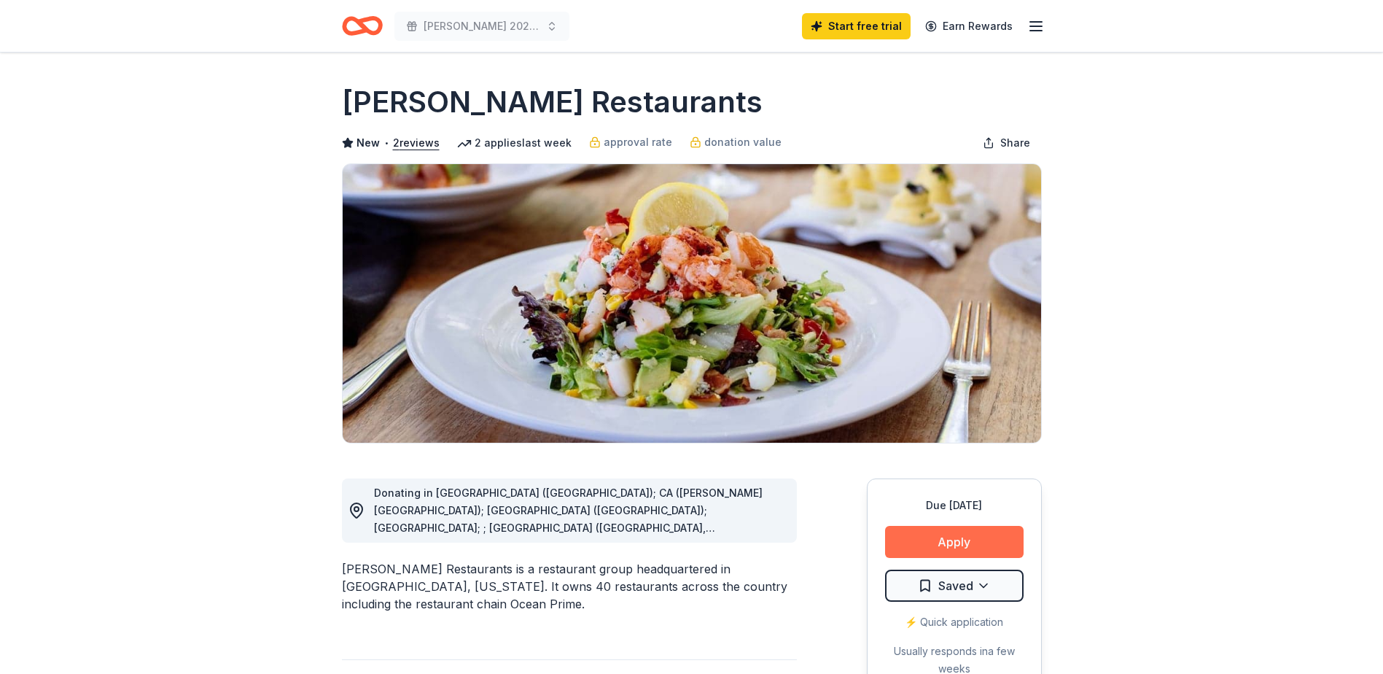
click at [965, 540] on button "Apply" at bounding box center [954, 542] width 139 height 32
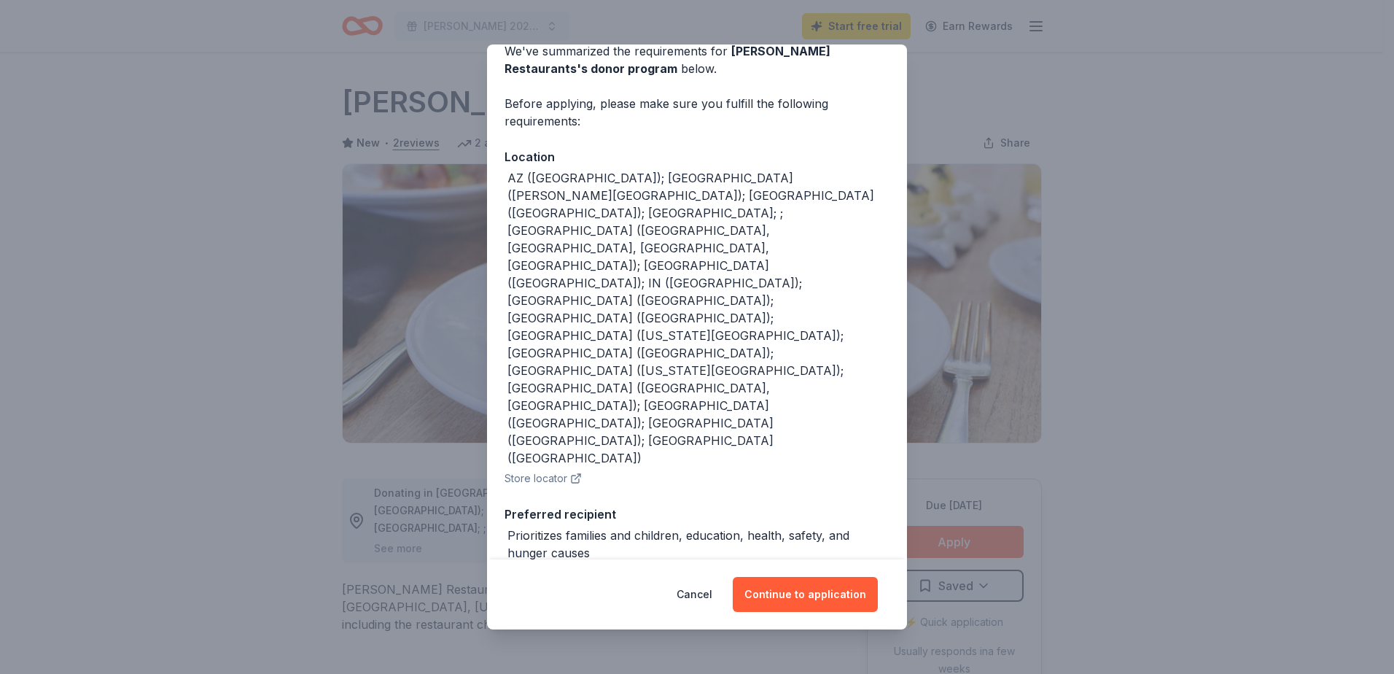
scroll to position [131, 0]
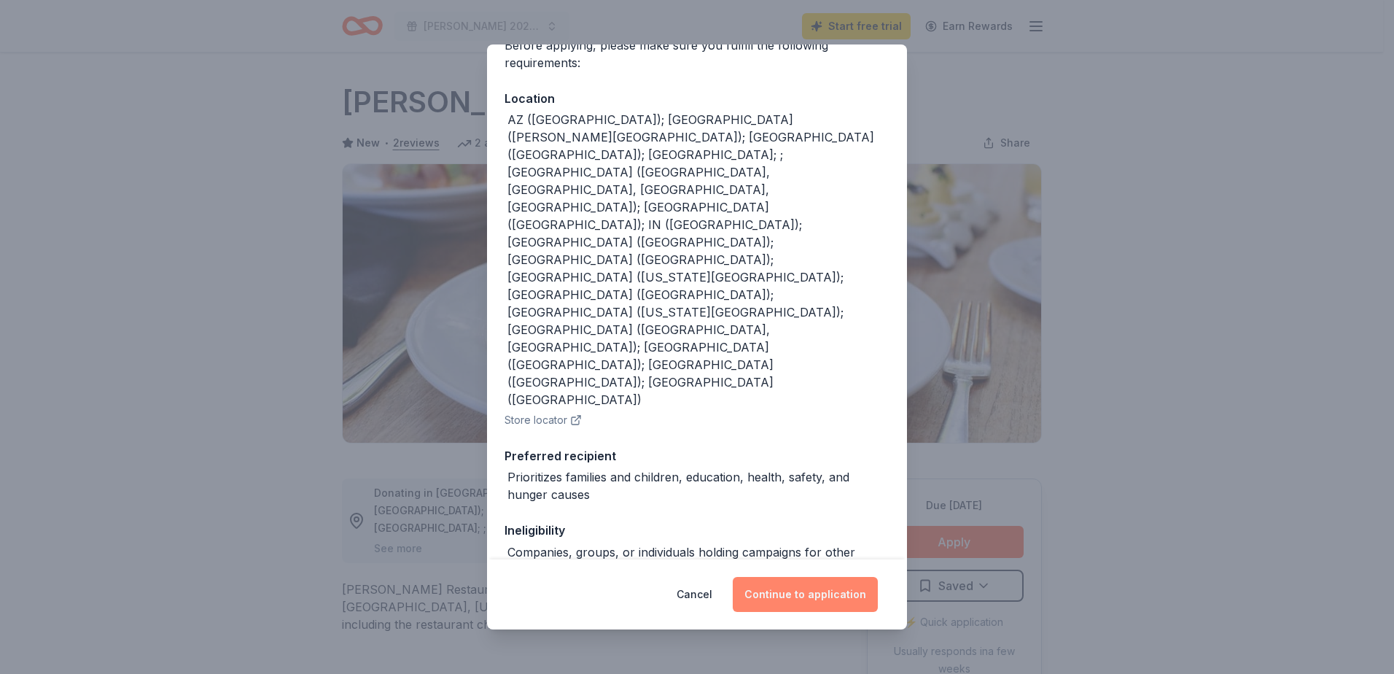
click at [789, 594] on button "Continue to application" at bounding box center [805, 594] width 145 height 35
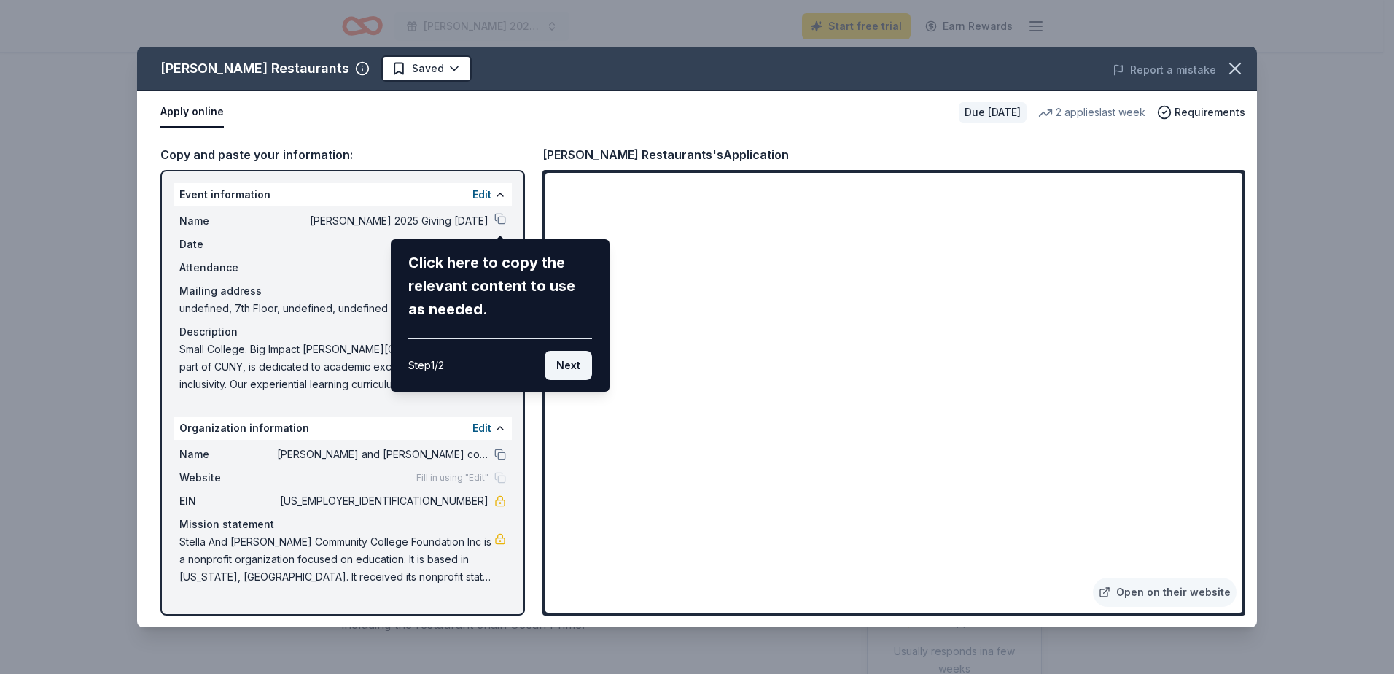
click at [572, 367] on button "Next" at bounding box center [568, 365] width 47 height 29
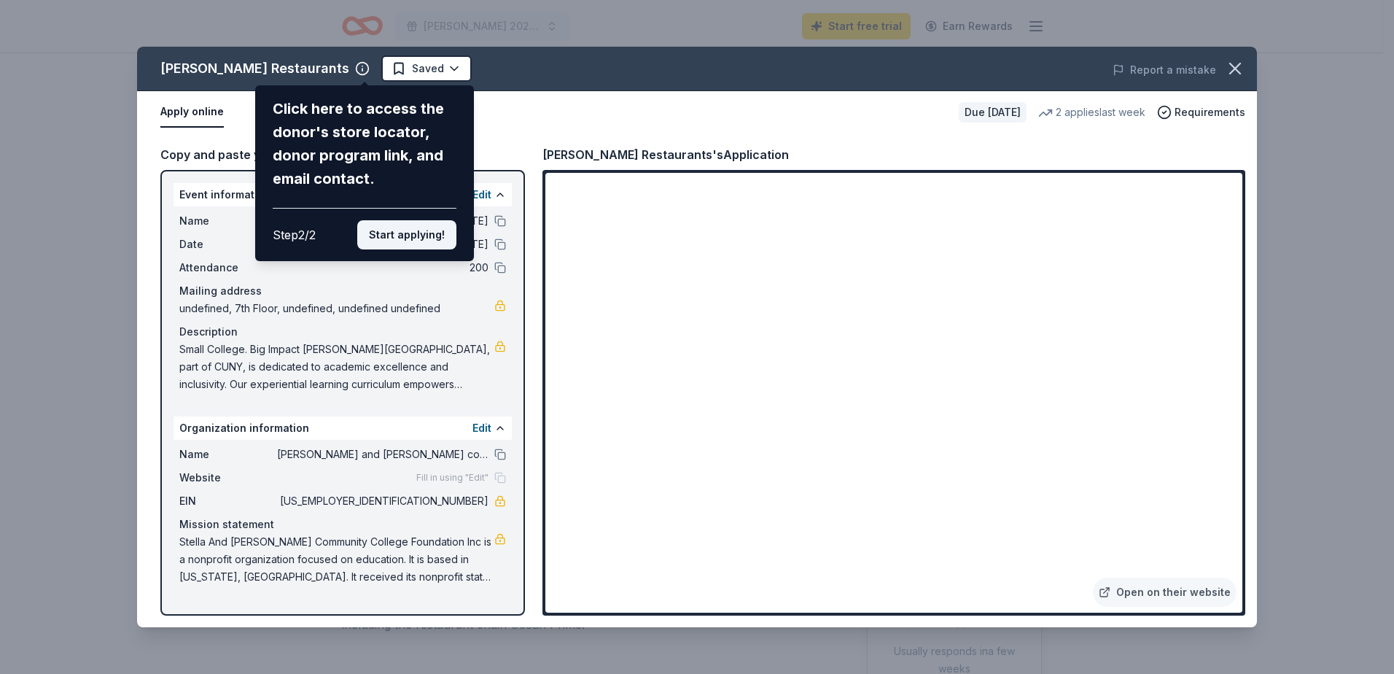
click at [413, 233] on button "Start applying!" at bounding box center [406, 234] width 99 height 29
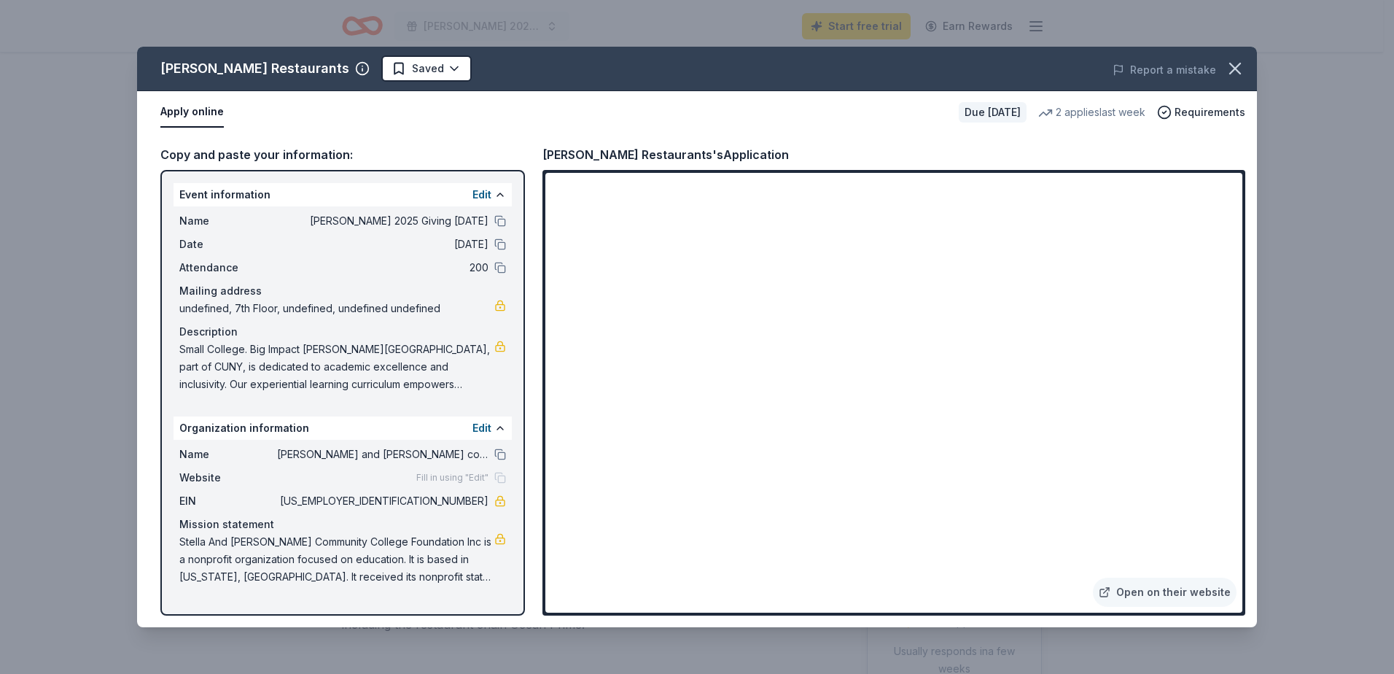
click at [200, 114] on button "Apply online" at bounding box center [191, 112] width 63 height 31
click at [402, 469] on div "Website Fill in using "Edit"" at bounding box center [342, 477] width 327 height 17
click at [464, 476] on span "Fill in using "Edit"" at bounding box center [452, 478] width 72 height 12
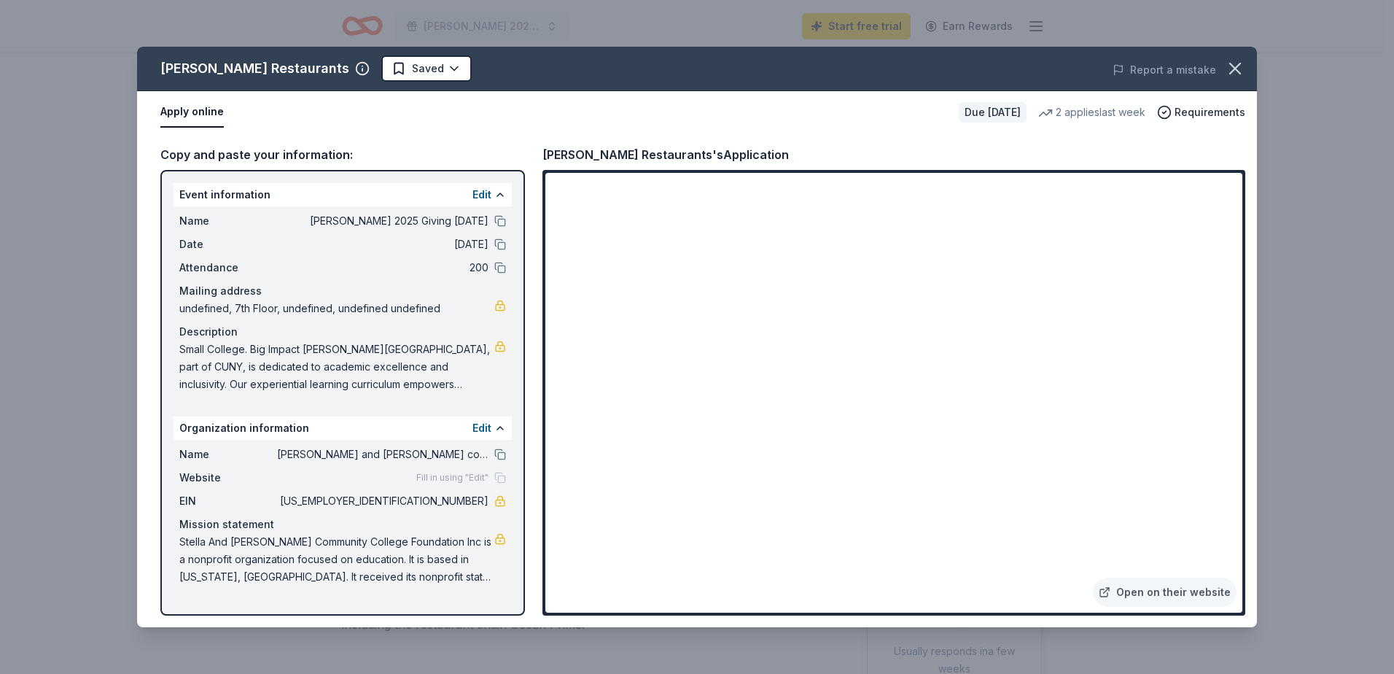
click at [464, 476] on span "Fill in using "Edit"" at bounding box center [452, 478] width 72 height 12
click at [485, 427] on button "Edit" at bounding box center [481, 427] width 19 height 17
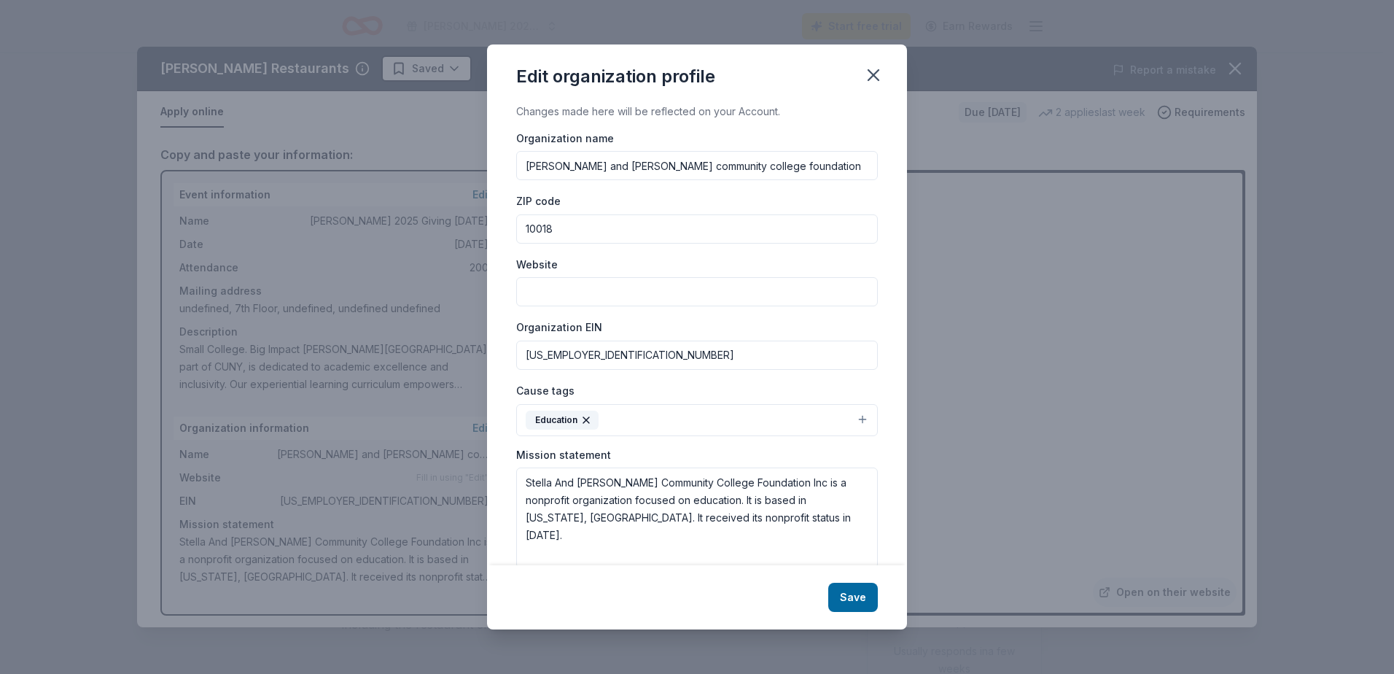
click at [618, 295] on input "Website" at bounding box center [697, 291] width 362 height 29
paste input "https://guttman.cuny.edu/givingtuesday/"
type input "https://guttman.cuny.edu/givingtuesday/"
click at [849, 599] on button "Save" at bounding box center [853, 597] width 50 height 29
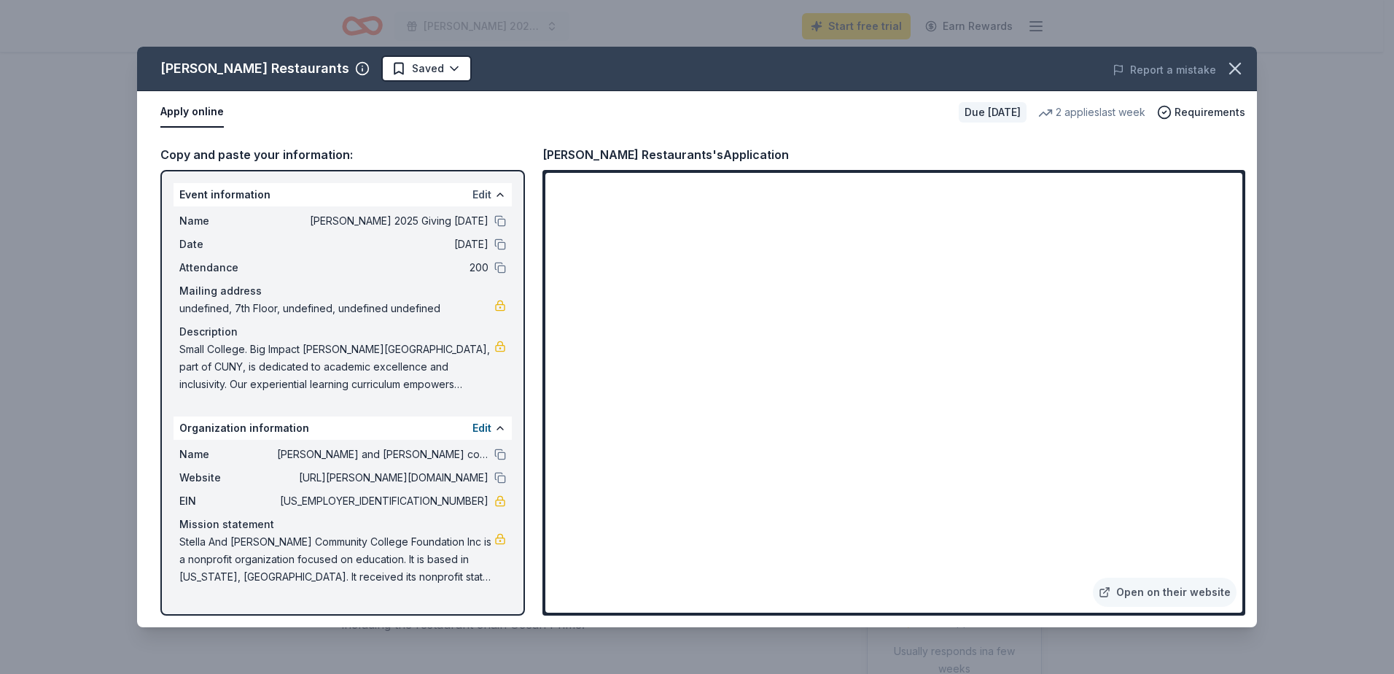
click at [479, 190] on button "Edit" at bounding box center [481, 194] width 19 height 17
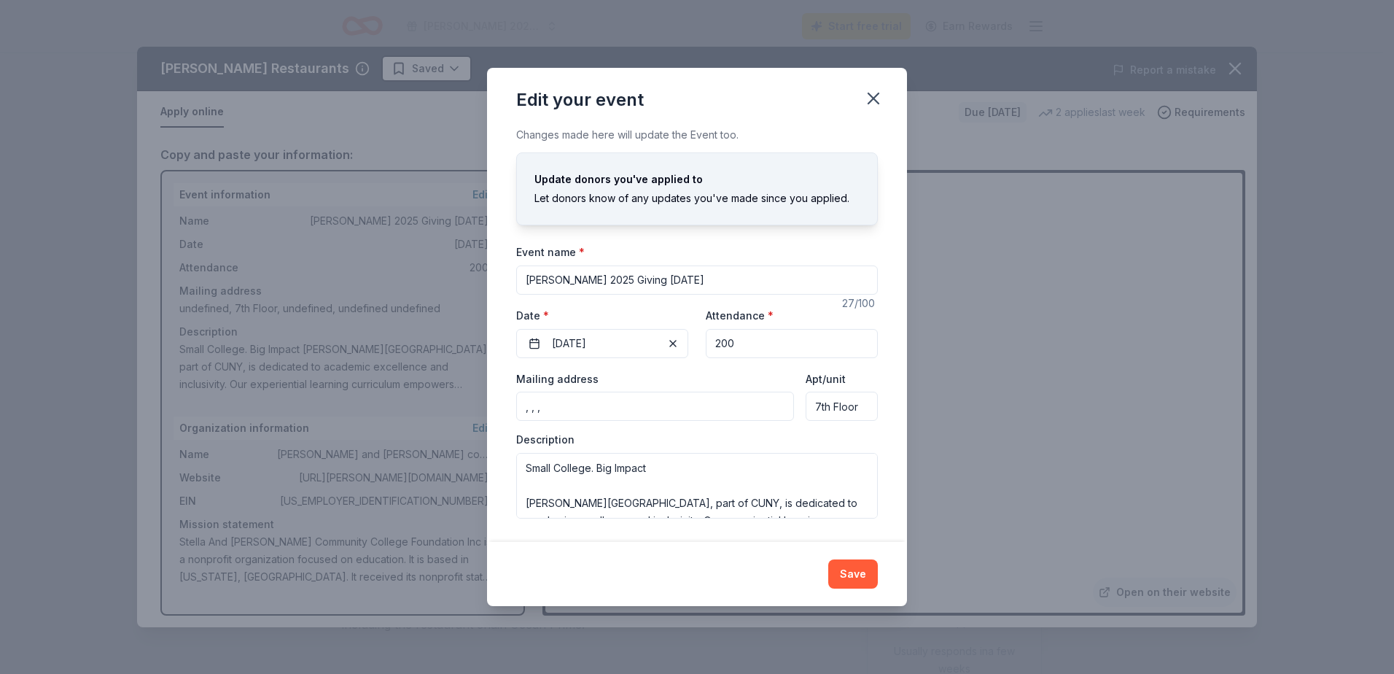
click at [670, 413] on input ", , ," at bounding box center [655, 406] width 278 height 29
type input ","
type input "4"
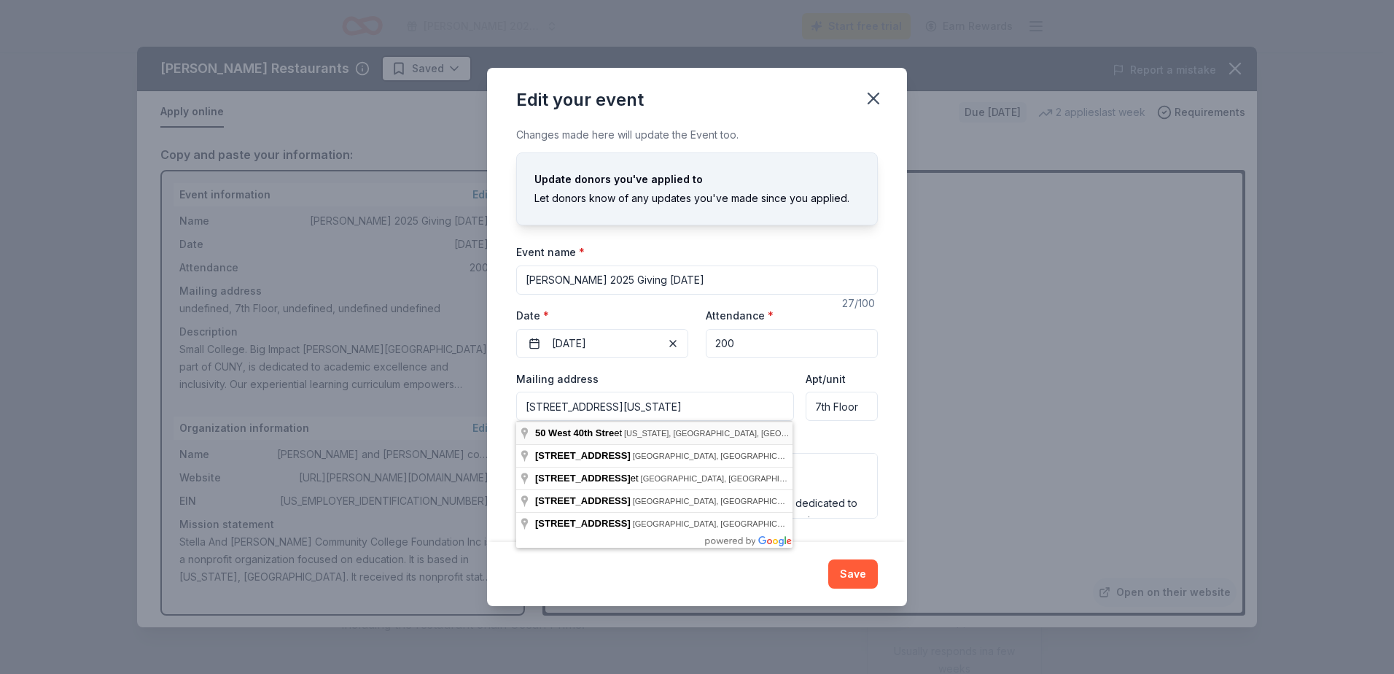
type input "50 West 40th Street, New York, NY, 10018"
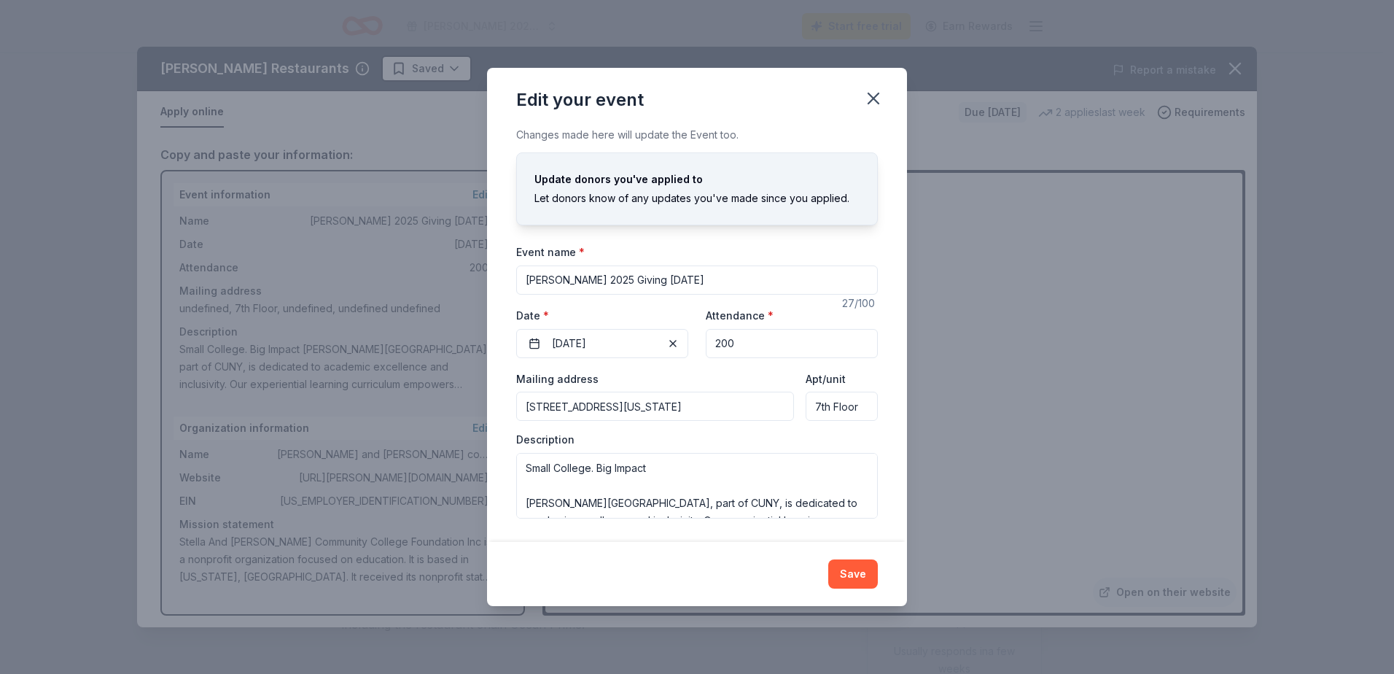
click at [846, 573] on button "Save" at bounding box center [853, 573] width 50 height 29
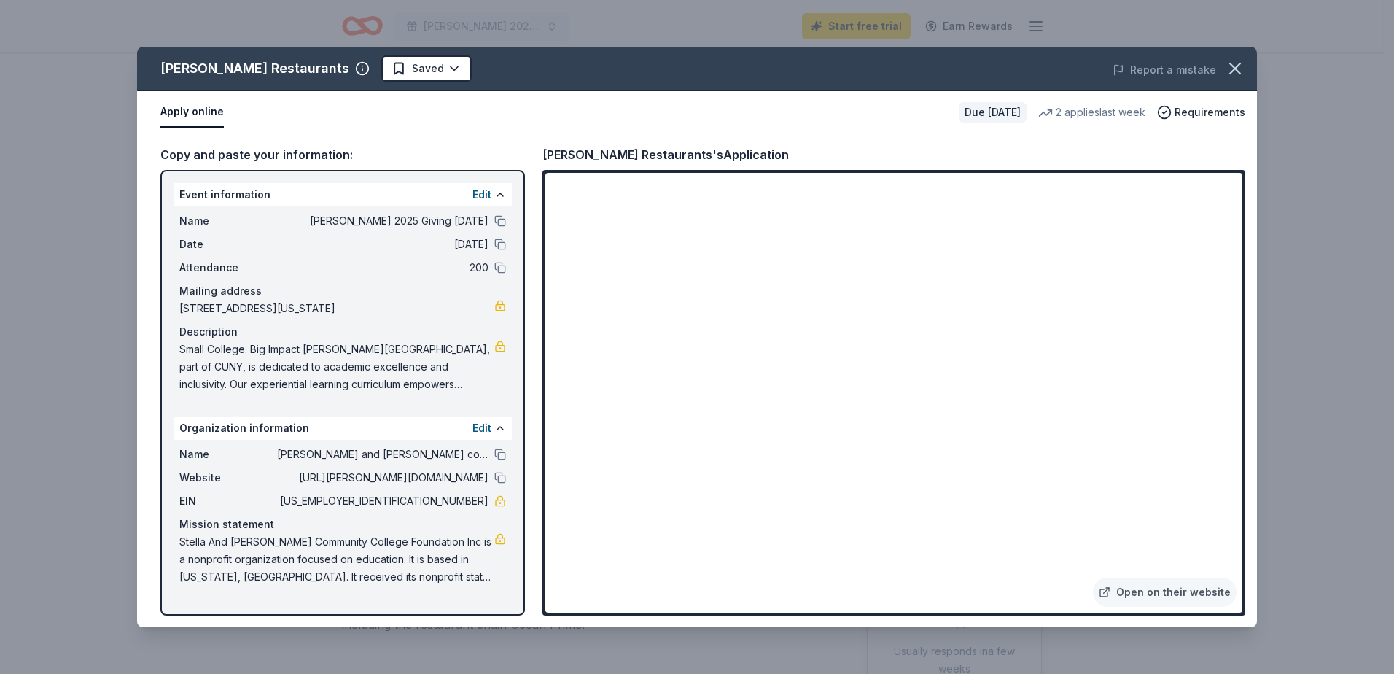
drag, startPoint x: 173, startPoint y: 189, endPoint x: 536, endPoint y: 284, distance: 375.3
click at [539, 286] on div "Copy and paste your information: Event information Edit Name Guttman 2025 Givin…" at bounding box center [697, 380] width 1120 height 494
click at [1172, 591] on link "Open on their website" at bounding box center [1165, 591] width 144 height 29
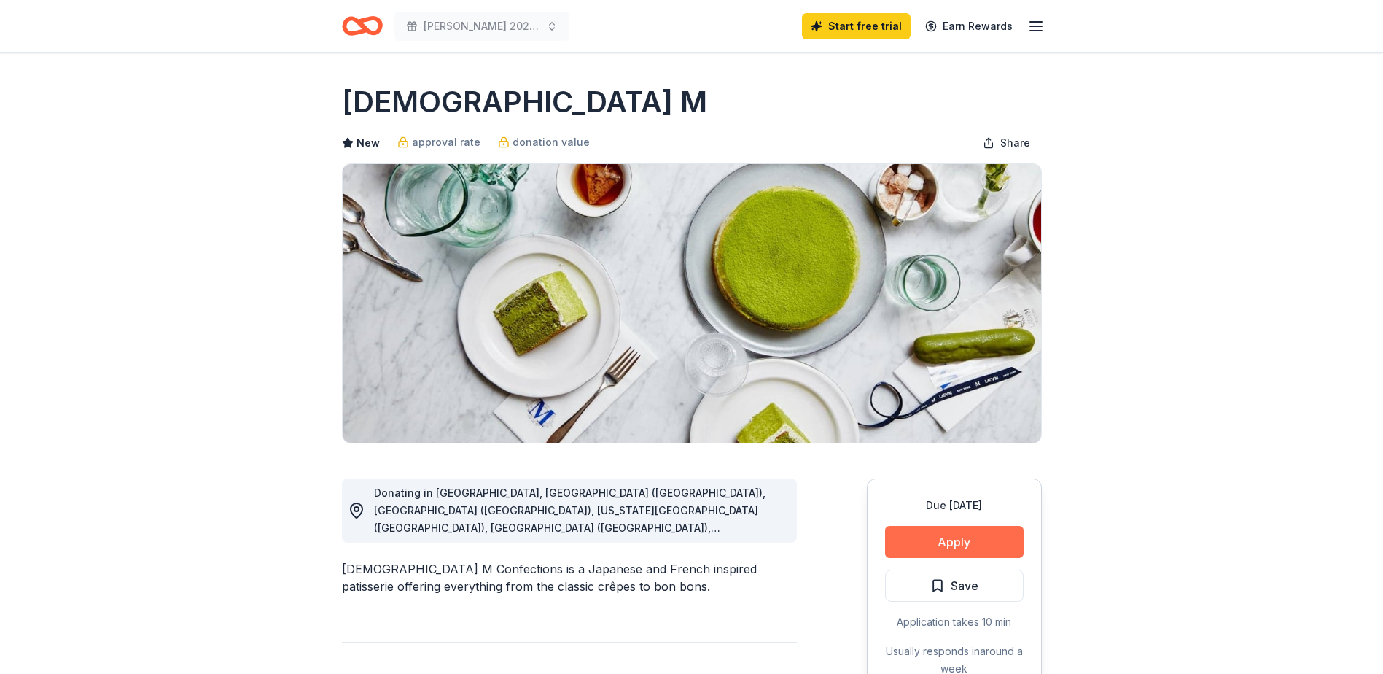
click at [919, 533] on button "Apply" at bounding box center [954, 542] width 139 height 32
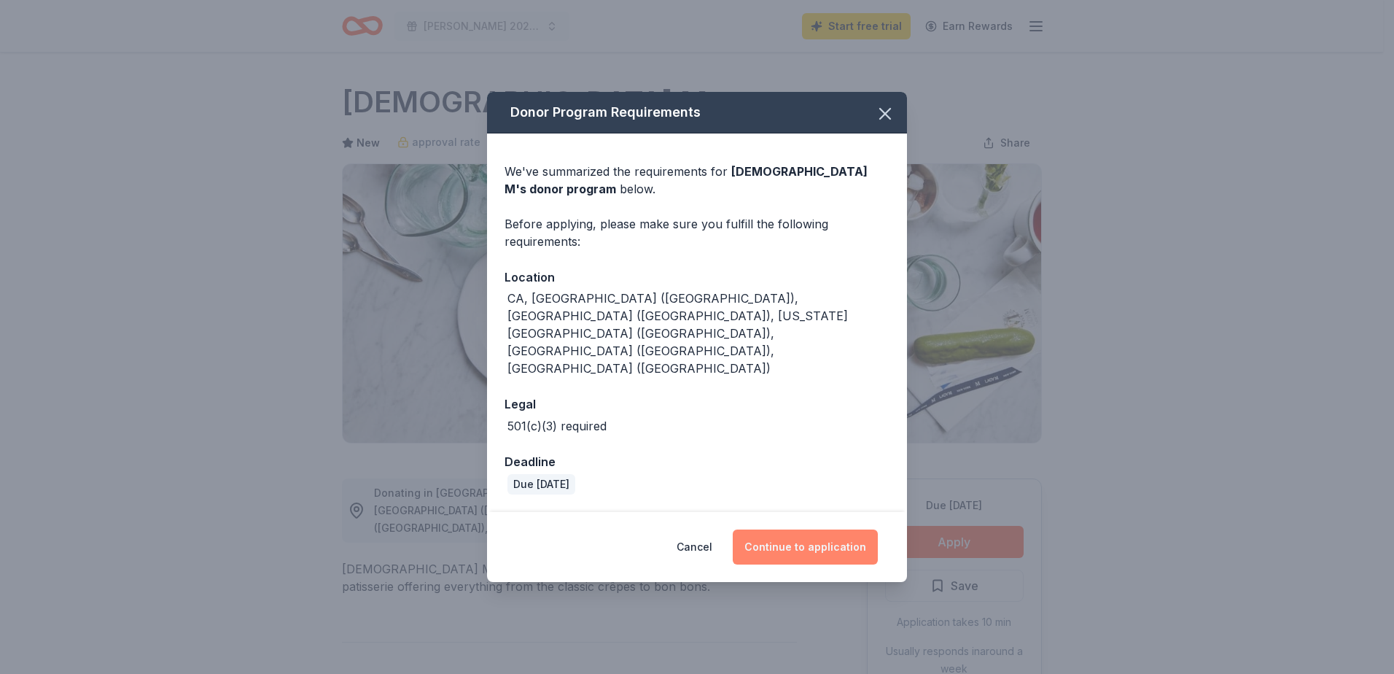
click at [777, 529] on button "Continue to application" at bounding box center [805, 546] width 145 height 35
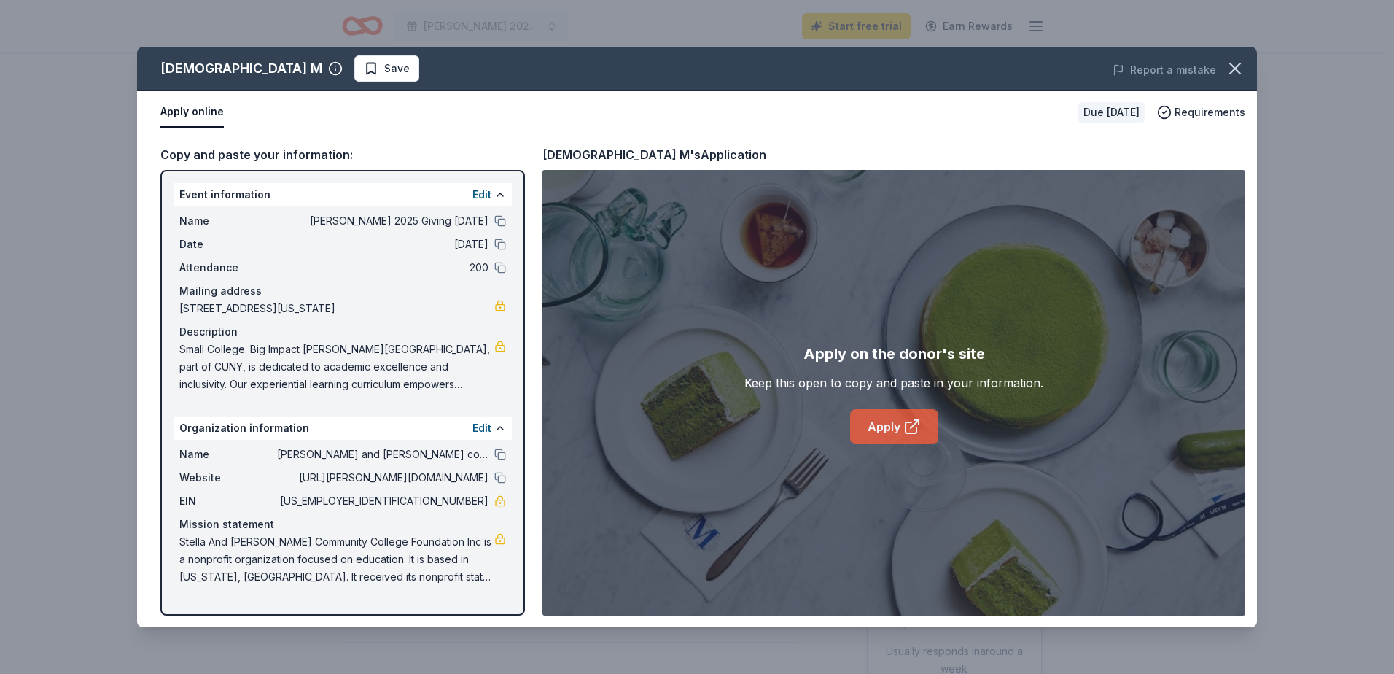
click at [902, 430] on link "Apply" at bounding box center [894, 426] width 88 height 35
